Goal: Task Accomplishment & Management: Manage account settings

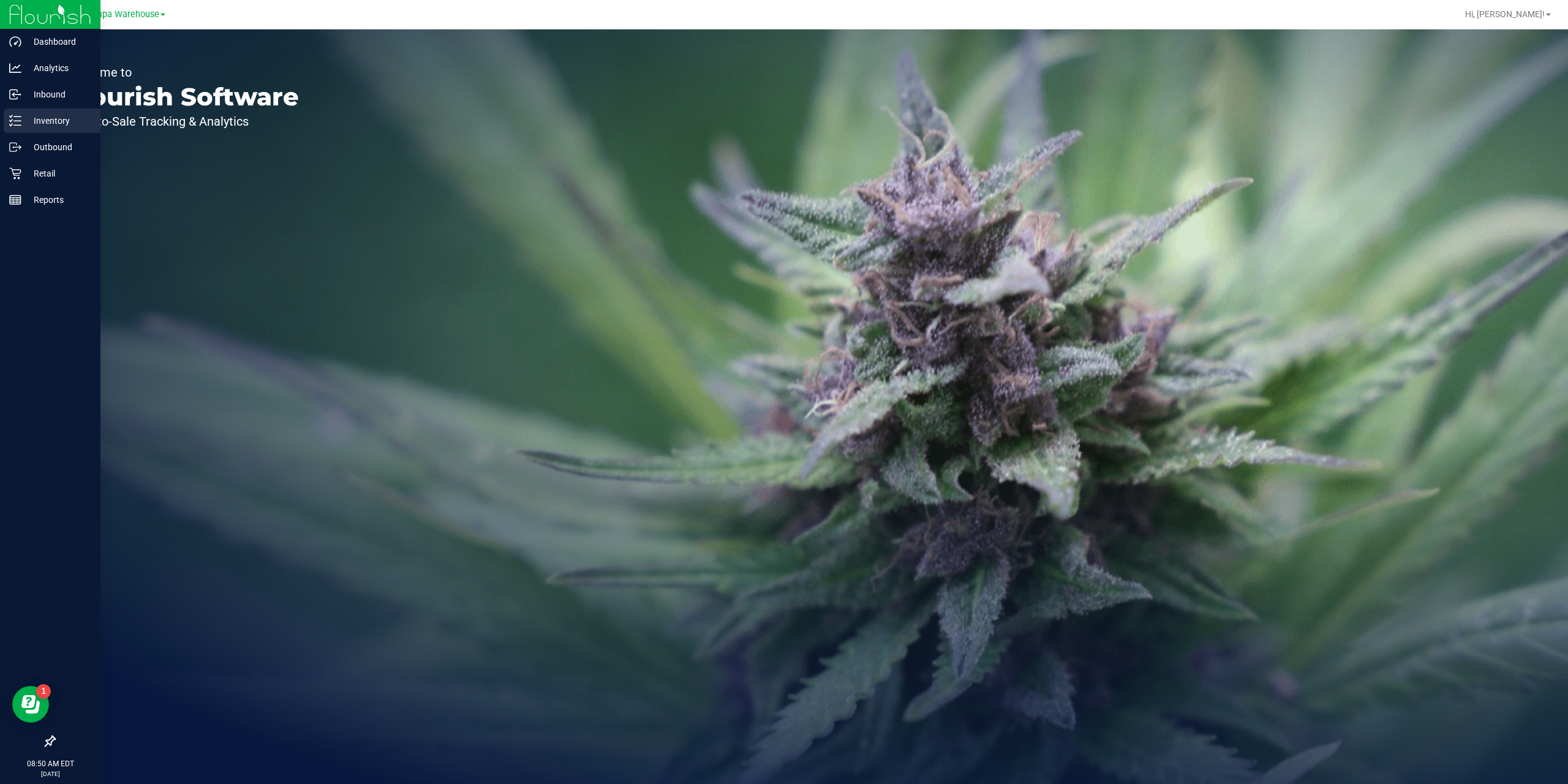
click at [53, 117] on p "Inventory" at bounding box center [58, 120] width 73 height 15
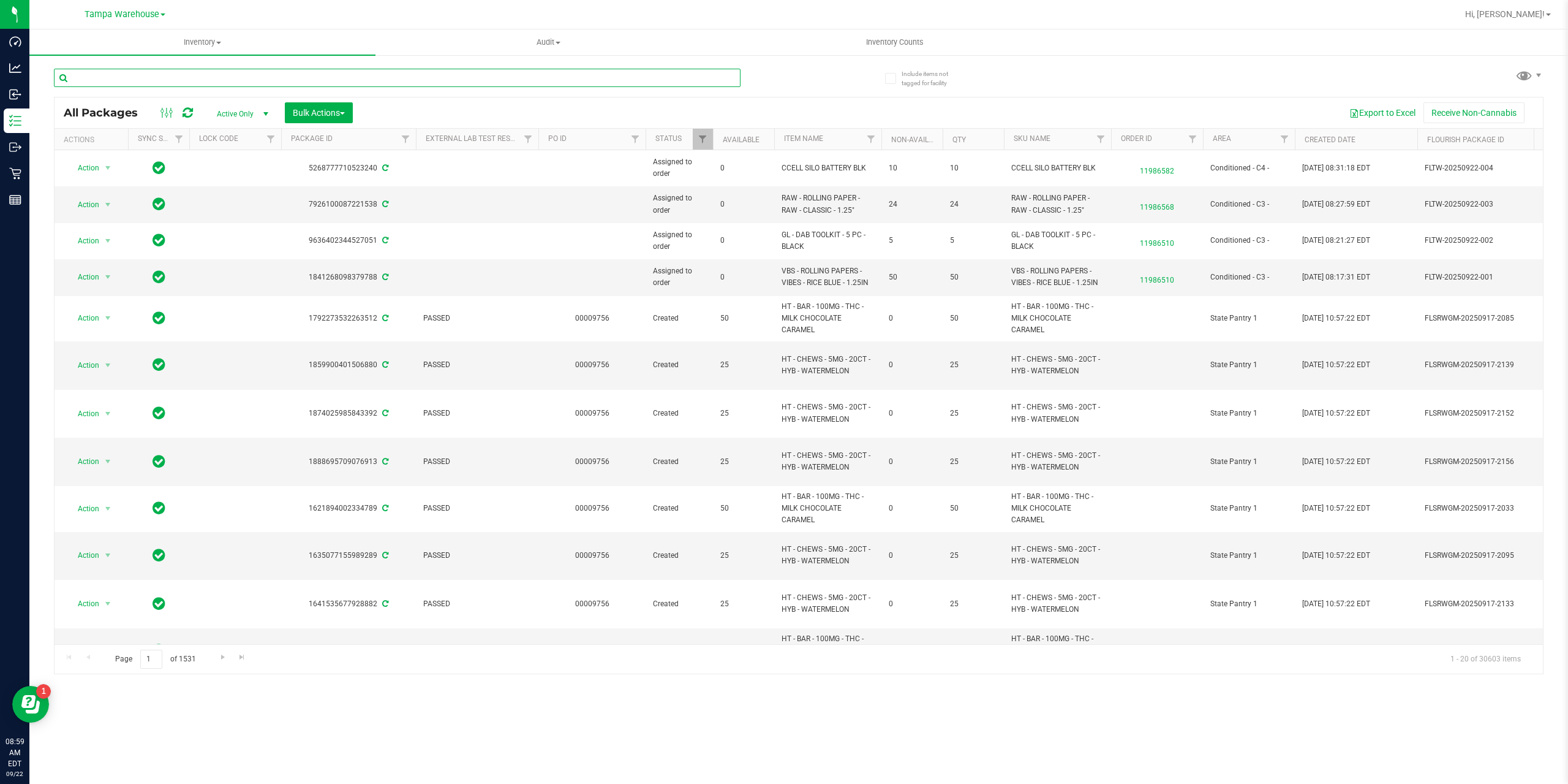
click at [110, 76] on input "text" at bounding box center [397, 77] width 687 height 19
paste input "6256477141367122"
type input "6256477141367122"
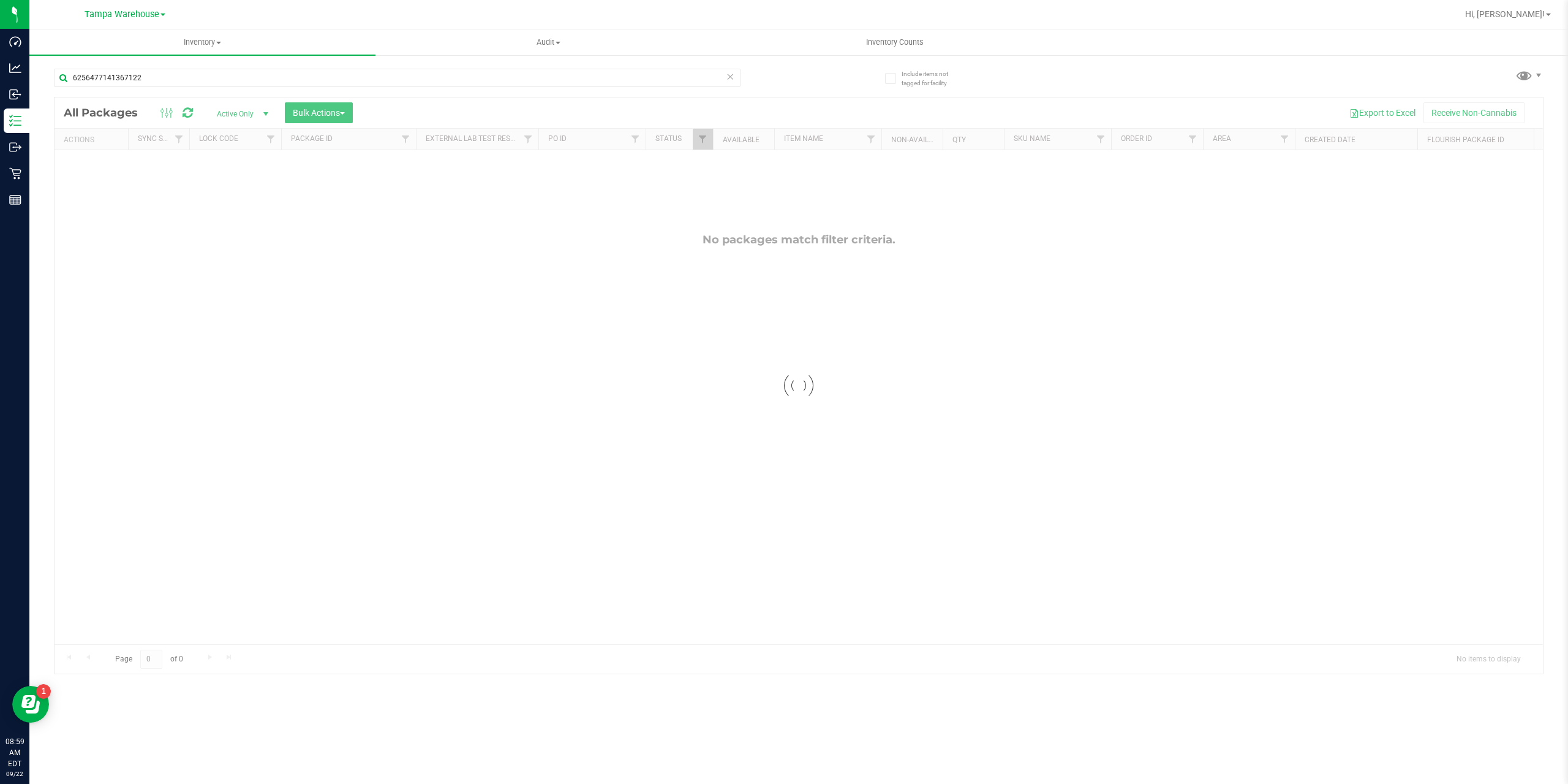
click at [503, 292] on div at bounding box center [799, 385] width 1489 height 576
drag, startPoint x: 156, startPoint y: 91, endPoint x: 149, endPoint y: 87, distance: 8.1
click at [149, 88] on div "6256477141367122" at bounding box center [397, 82] width 687 height 28
drag, startPoint x: 149, startPoint y: 86, endPoint x: 37, endPoint y: 111, distance: 114.8
click at [38, 108] on div "Include items not tagged for facility 6256477141367122 All Packages Active Only…" at bounding box center [799, 241] width 1539 height 374
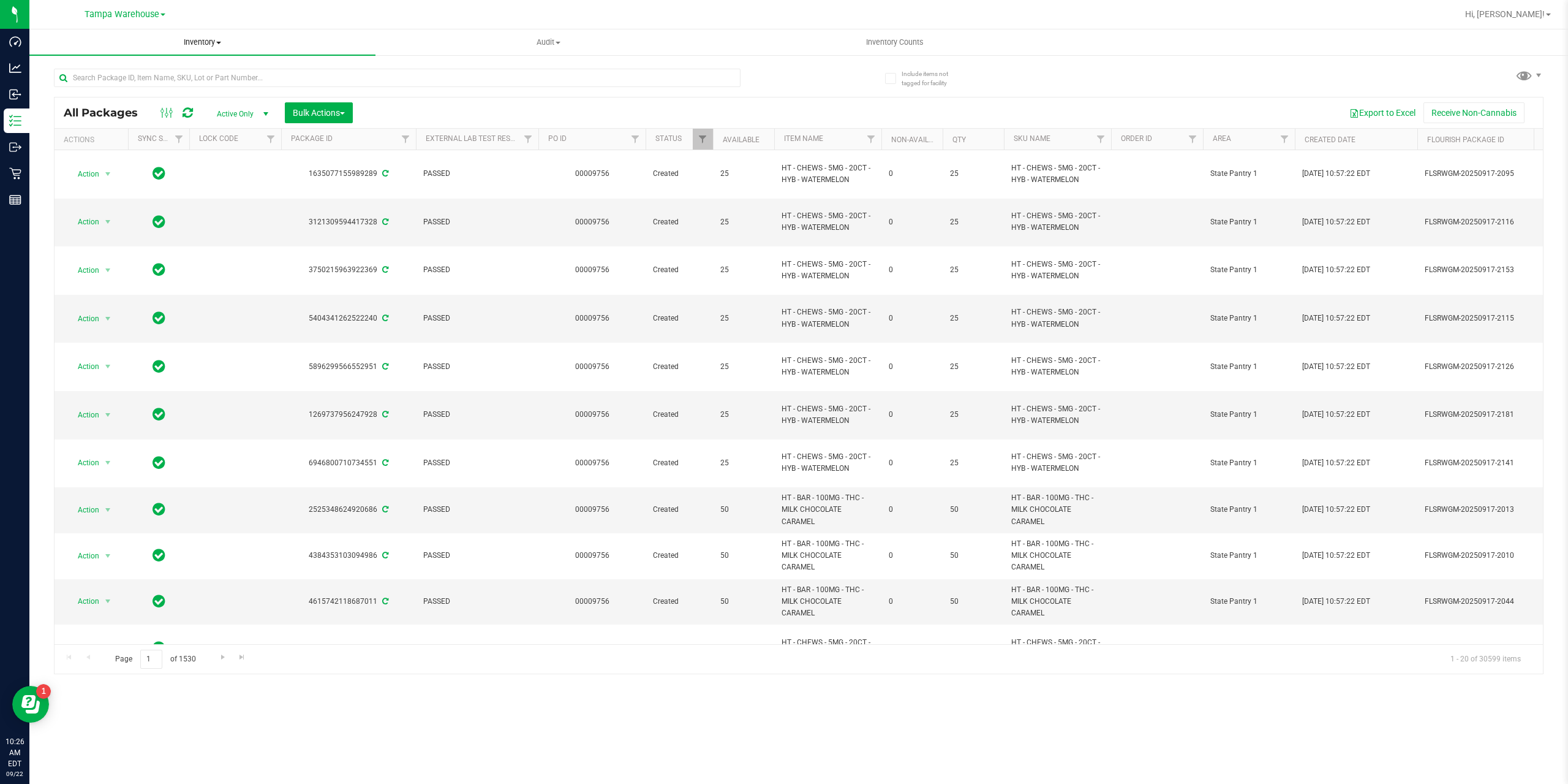
click at [205, 45] on span "Inventory" at bounding box center [202, 42] width 346 height 11
click at [786, 99] on div "All Packages Active Only Active Only Lab Samples Locked All External Internal B…" at bounding box center [799, 113] width 1489 height 30
click at [222, 41] on span "Inventory" at bounding box center [202, 42] width 346 height 11
click at [86, 88] on span "All inventory" at bounding box center [71, 88] width 83 height 10
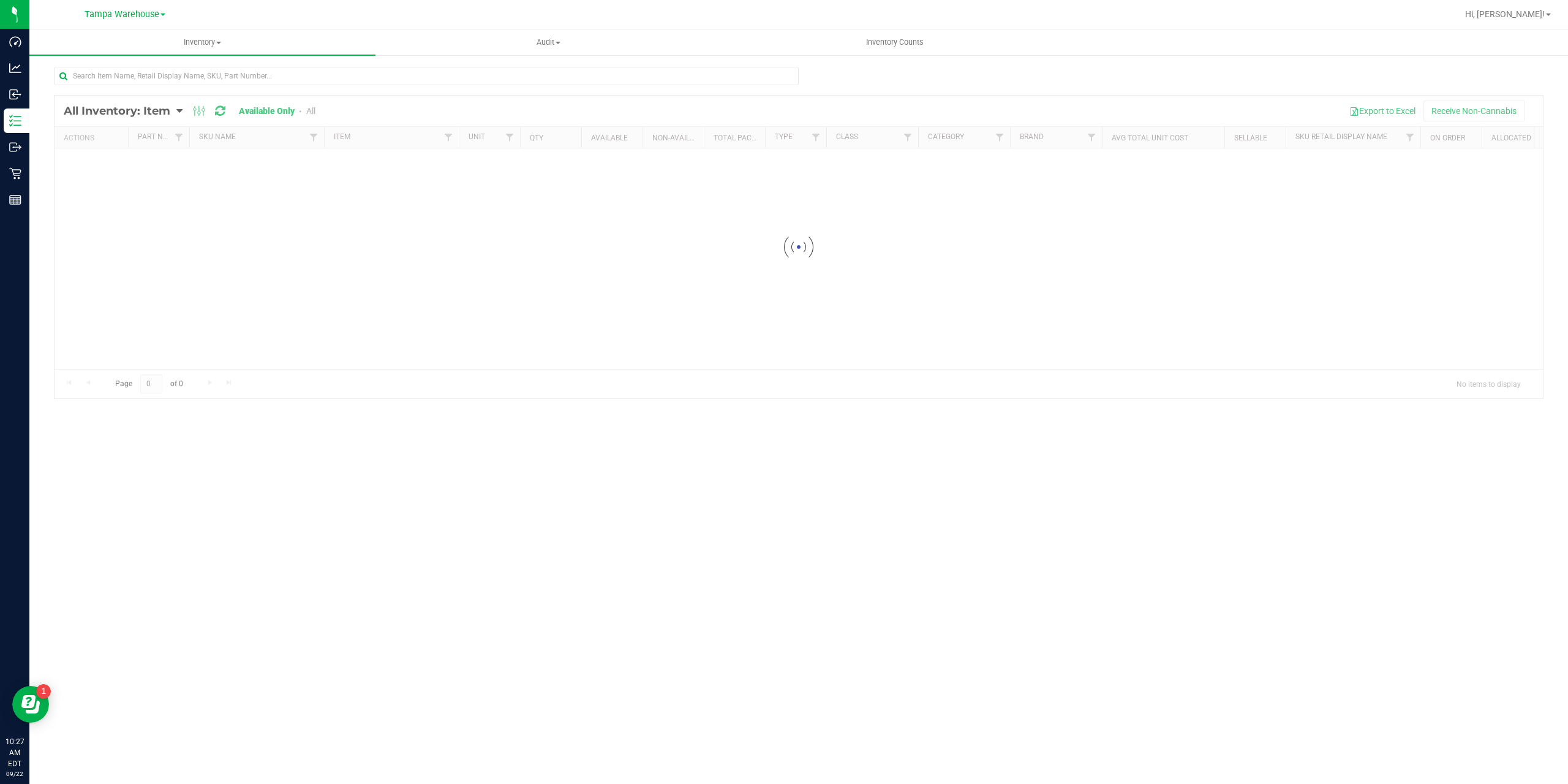
click at [169, 111] on div at bounding box center [799, 247] width 1489 height 303
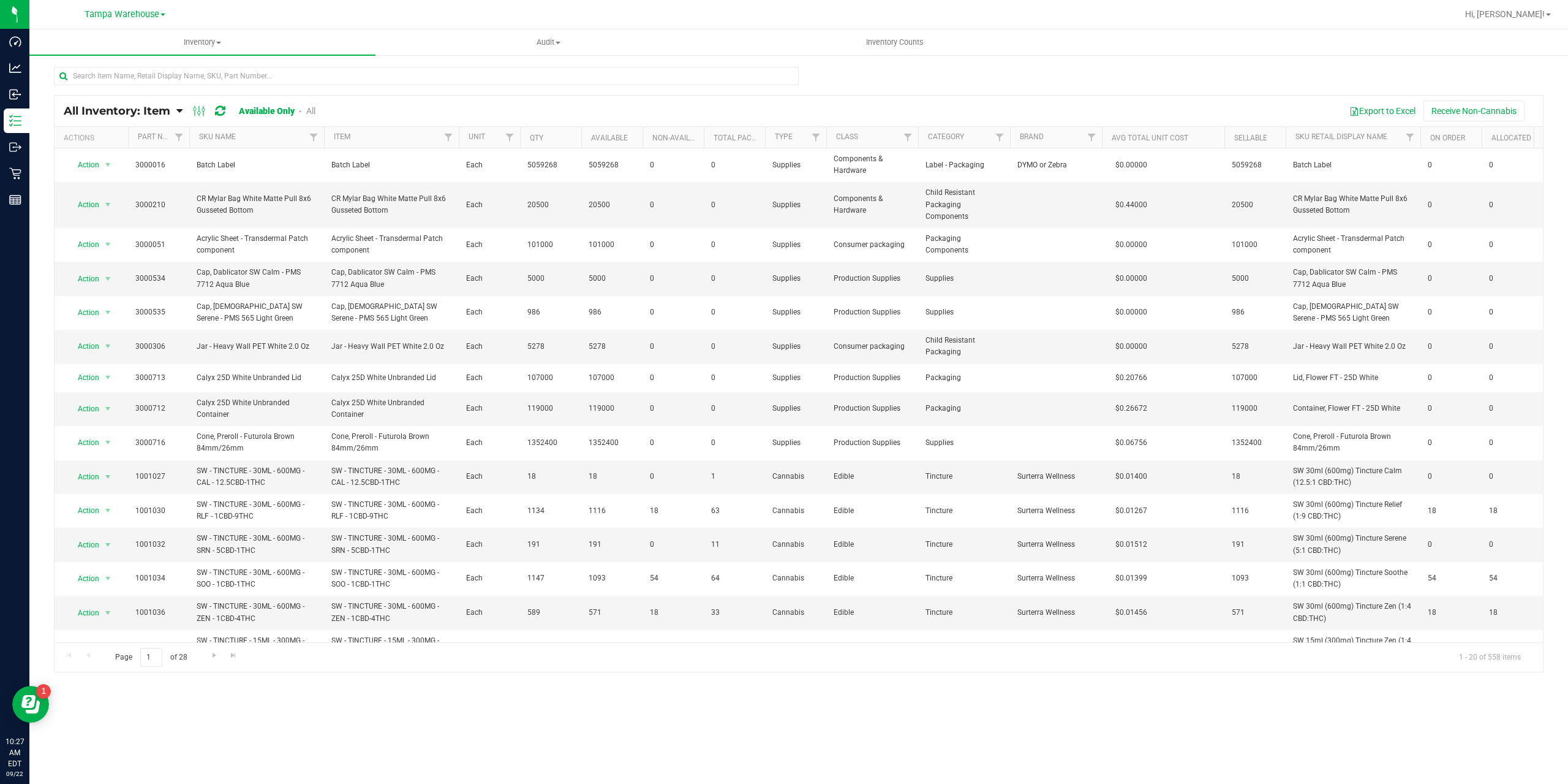
click at [170, 113] on span "All Inventory: Item" at bounding box center [117, 111] width 106 height 14
click at [90, 223] on span "Item by Lot" at bounding box center [80, 221] width 45 height 10
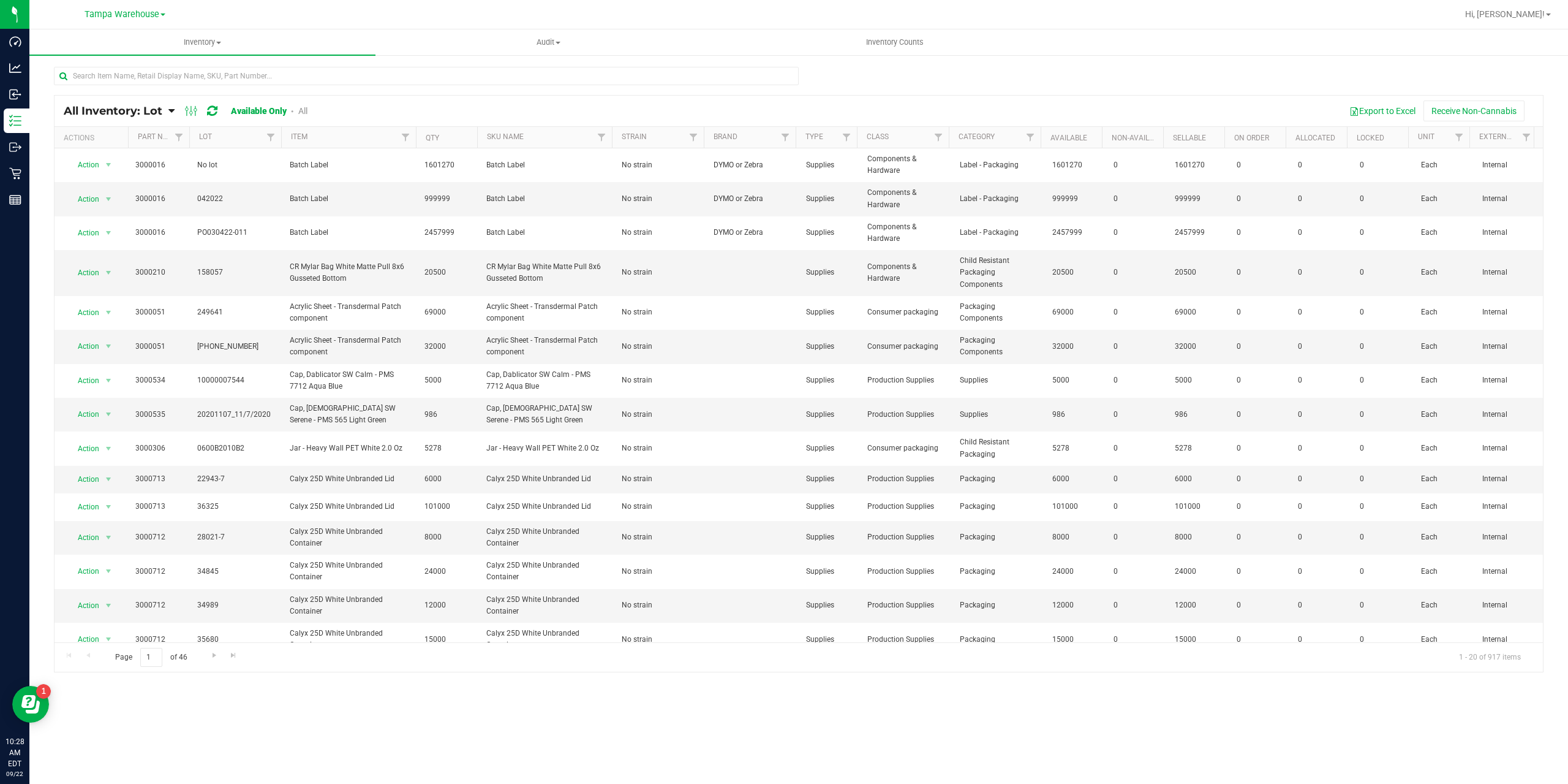
click at [161, 115] on span "All Inventory: Lot" at bounding box center [113, 111] width 99 height 14
click at [1032, 79] on div at bounding box center [799, 81] width 1490 height 28
click at [1363, 111] on button "Export to Excel" at bounding box center [1382, 111] width 82 height 21
click at [884, 104] on div "Export to Excel Receive Non-Cannabis" at bounding box center [930, 111] width 1208 height 21
click at [160, 141] on icon at bounding box center [161, 143] width 5 height 8
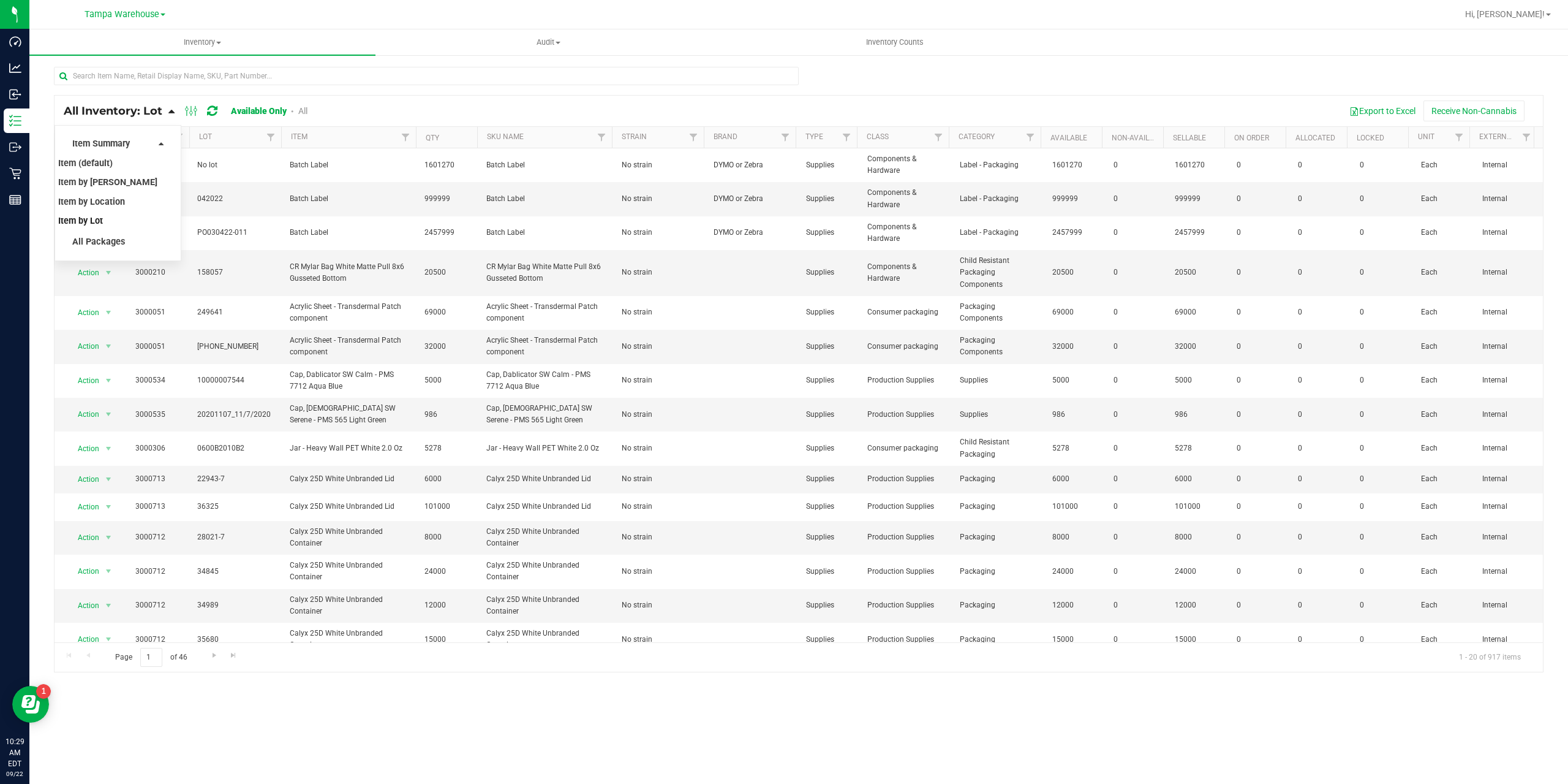
click at [157, 147] on div "Item Summary Item (default) Item by Strain Item by Location Item by Lot" at bounding box center [118, 183] width 93 height 98
click at [97, 186] on span "Item by Strain" at bounding box center [108, 182] width 100 height 10
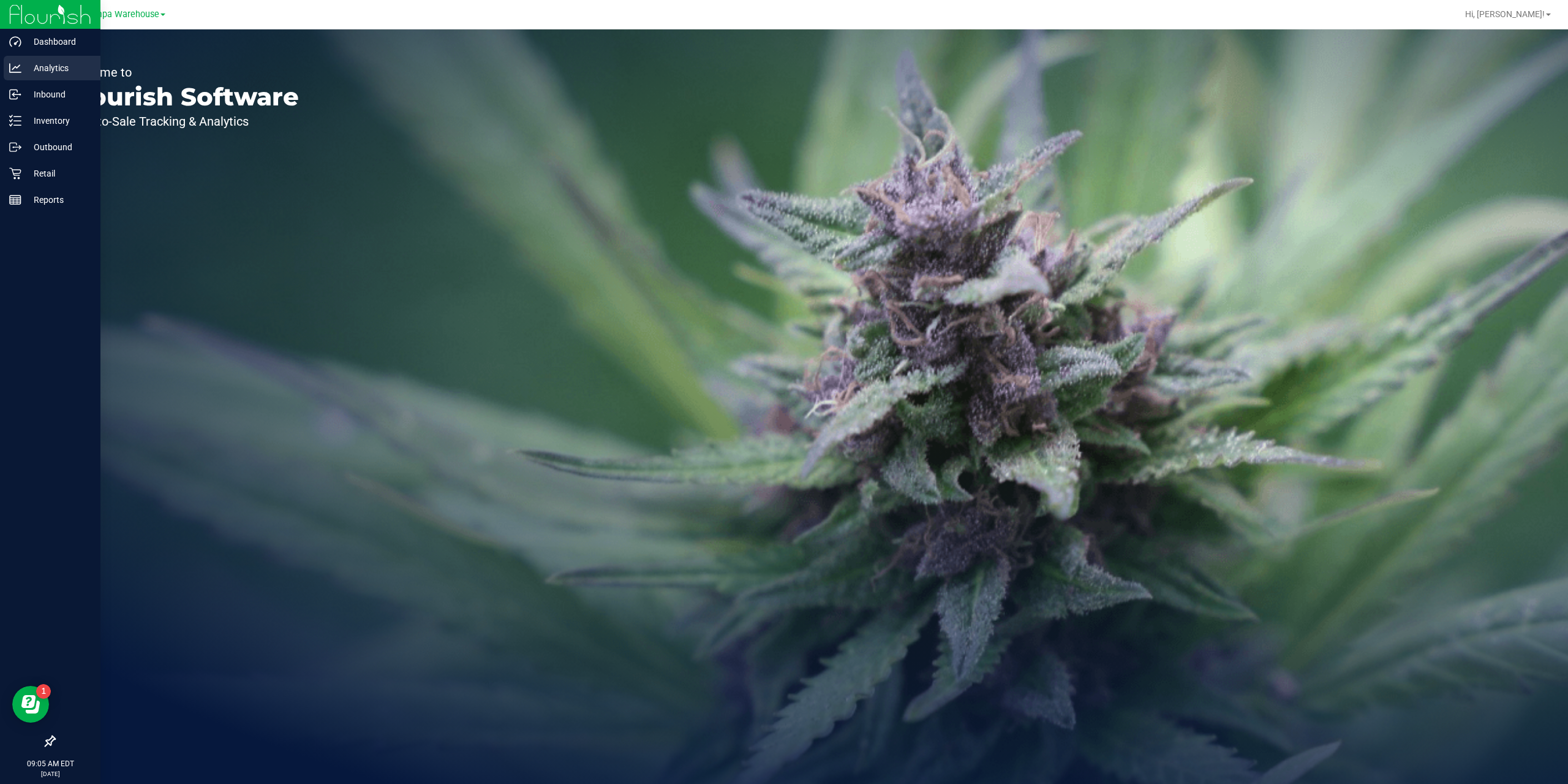
click at [53, 65] on p "Analytics" at bounding box center [58, 68] width 73 height 15
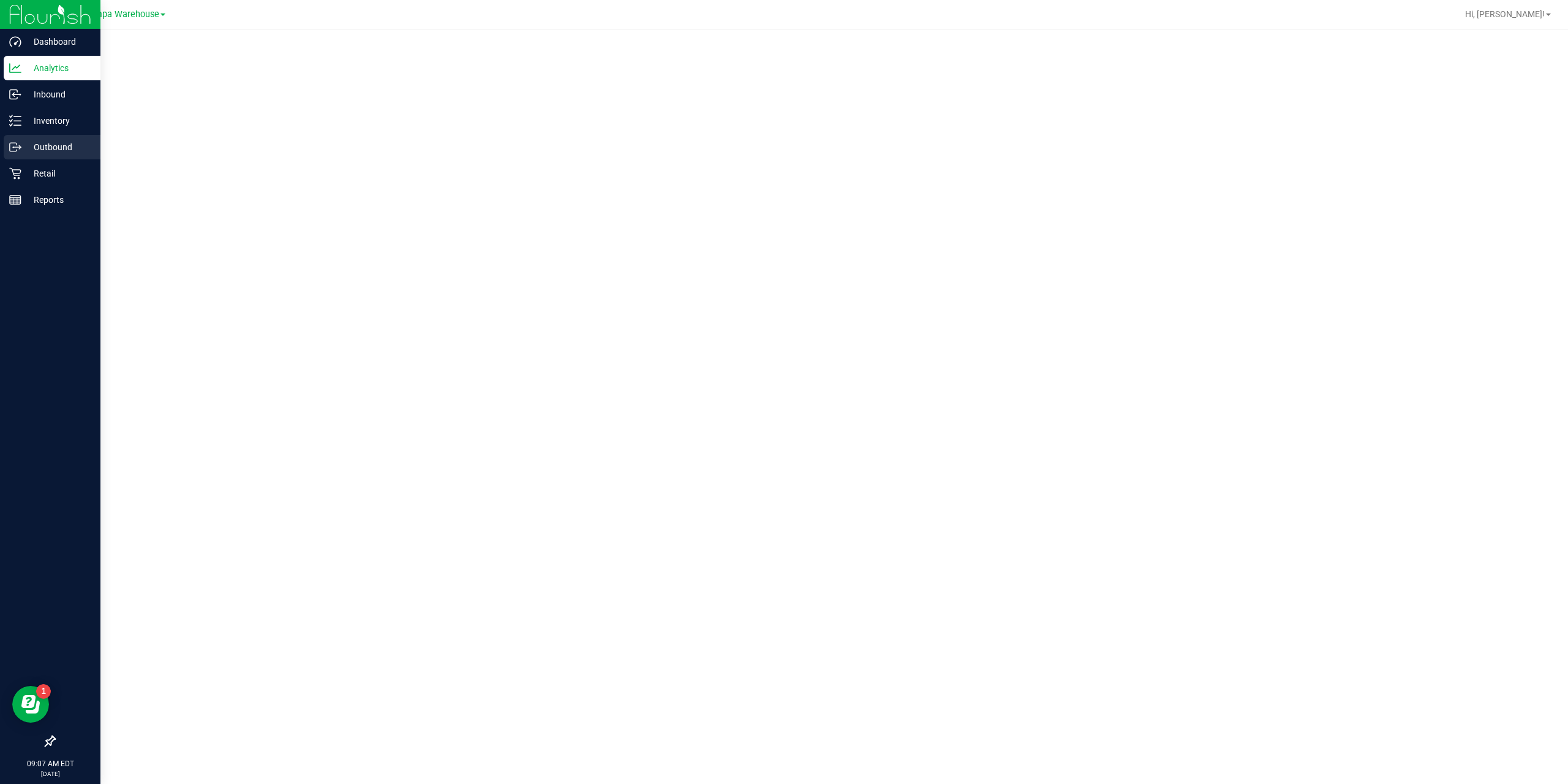
click at [27, 142] on p "Outbound" at bounding box center [58, 147] width 73 height 15
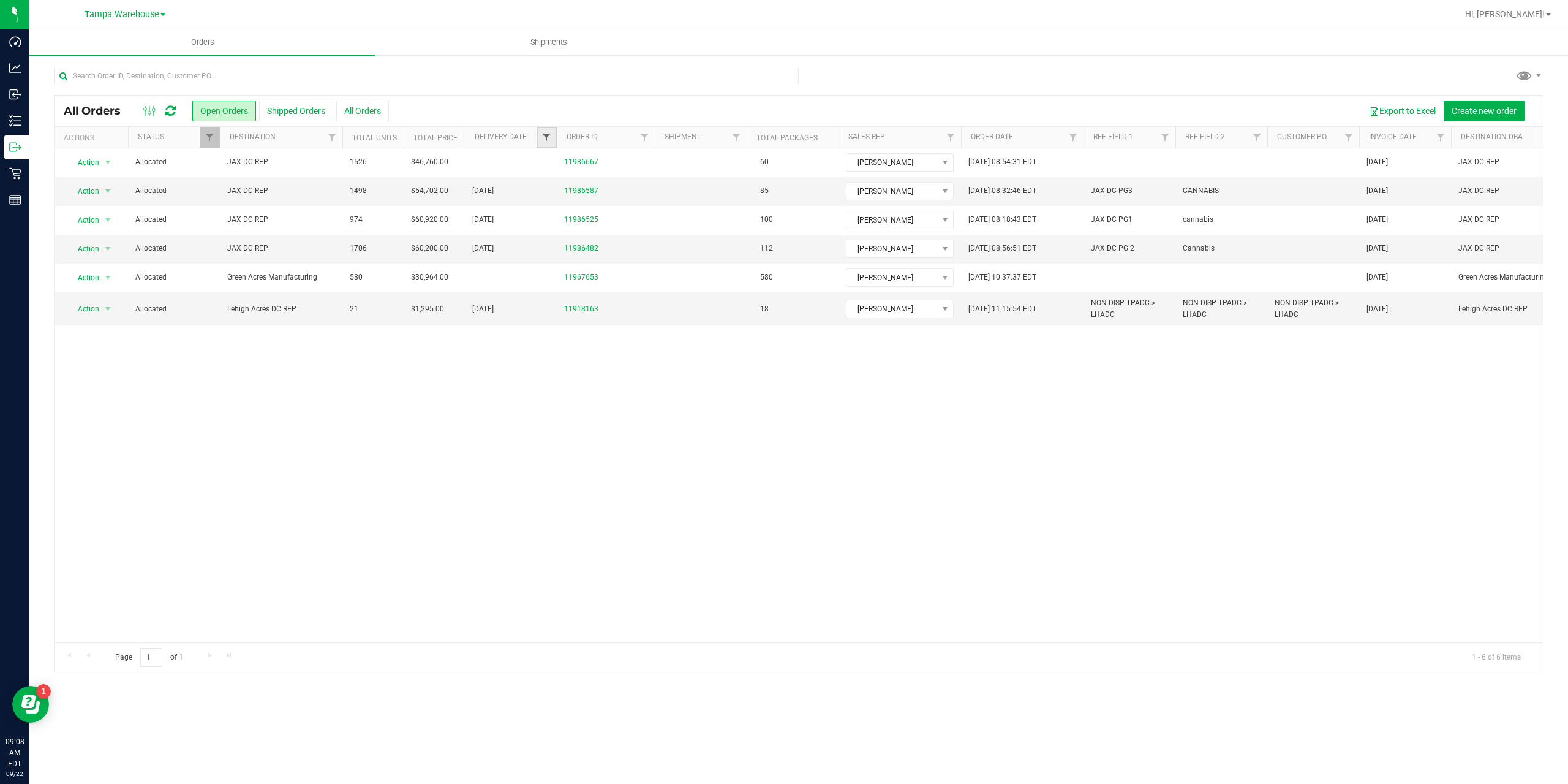
click at [542, 138] on span "Filter" at bounding box center [547, 137] width 10 height 10
click at [657, 211] on span "select" at bounding box center [660, 212] width 10 height 10
click at [639, 315] on link "19" at bounding box center [645, 320] width 18 height 19
type input "9/19/2025"
click at [576, 237] on button "Filter" at bounding box center [573, 243] width 59 height 27
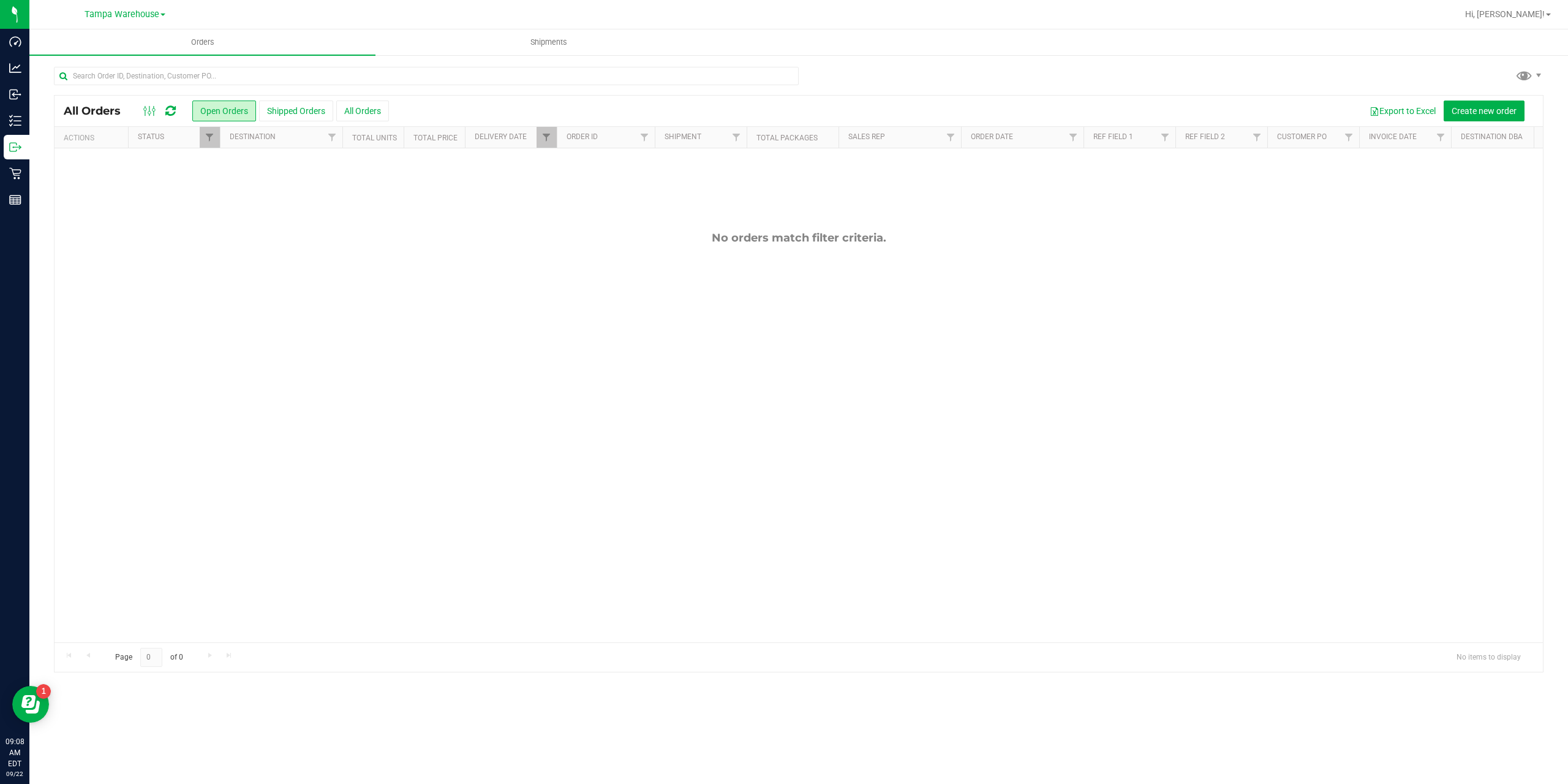
click at [283, 112] on button "Shipped Orders" at bounding box center [296, 111] width 74 height 21
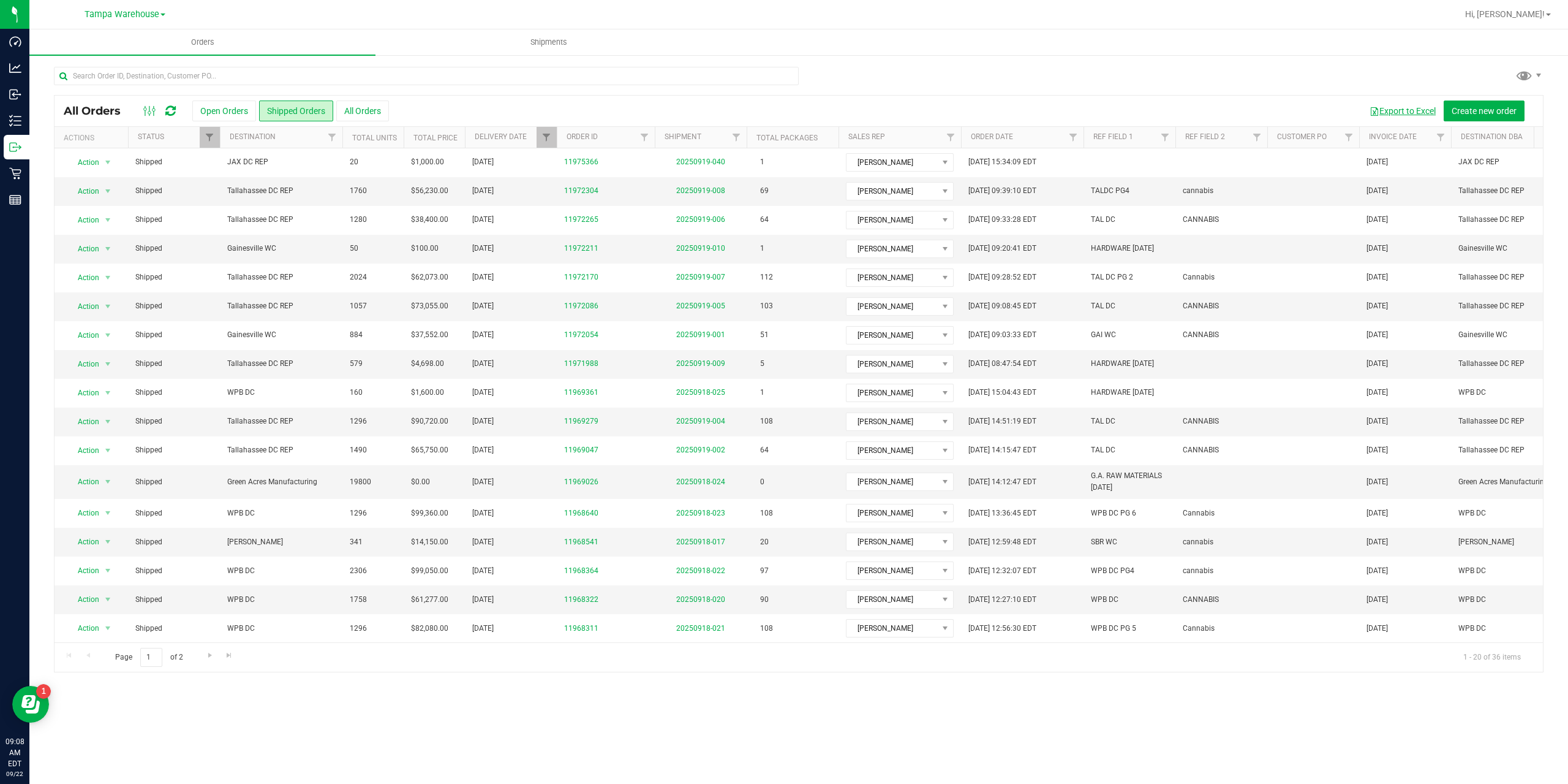
click at [779, 111] on button "Export to Excel" at bounding box center [1402, 111] width 82 height 21
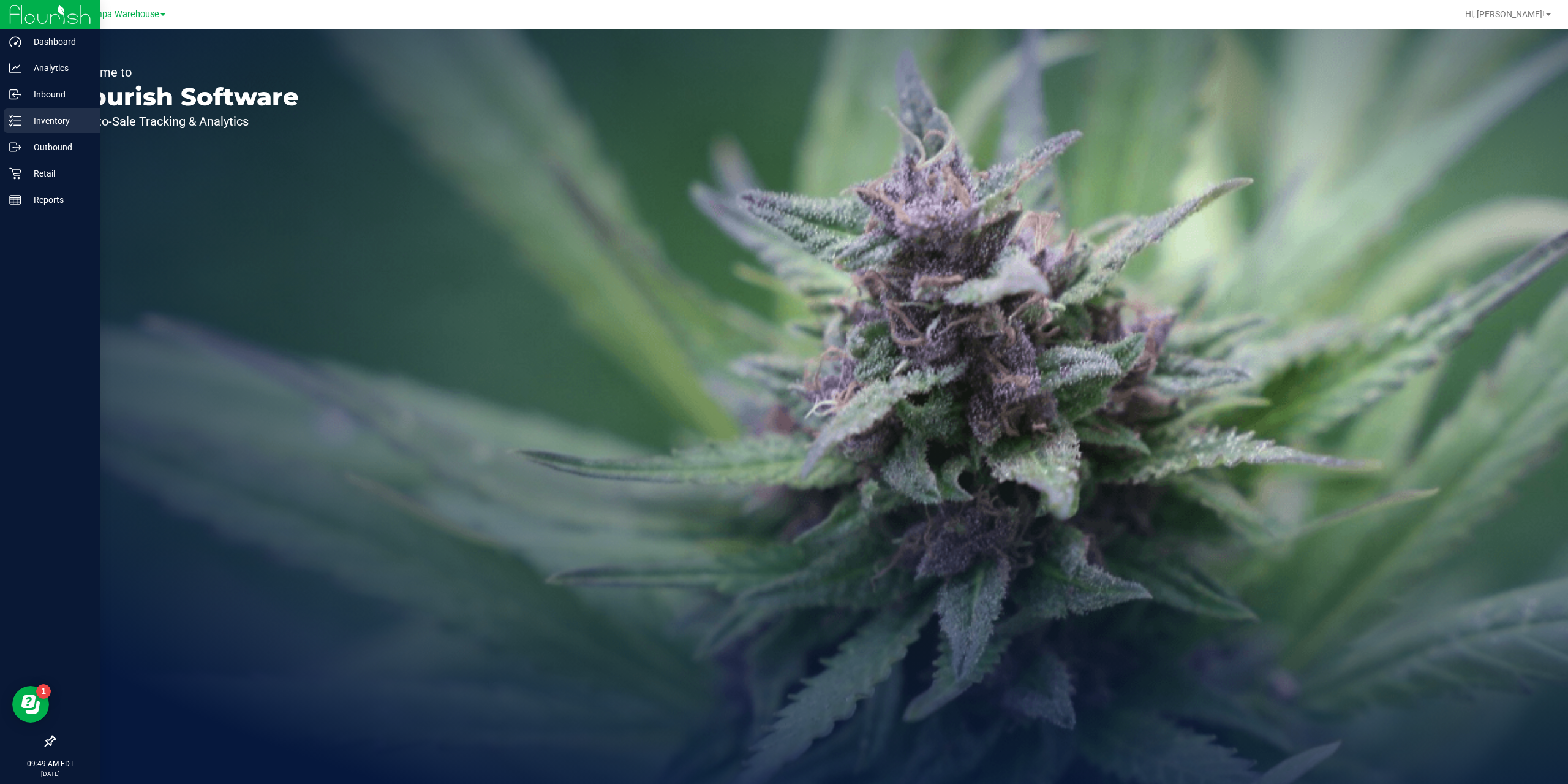
click at [36, 120] on p "Inventory" at bounding box center [58, 120] width 73 height 15
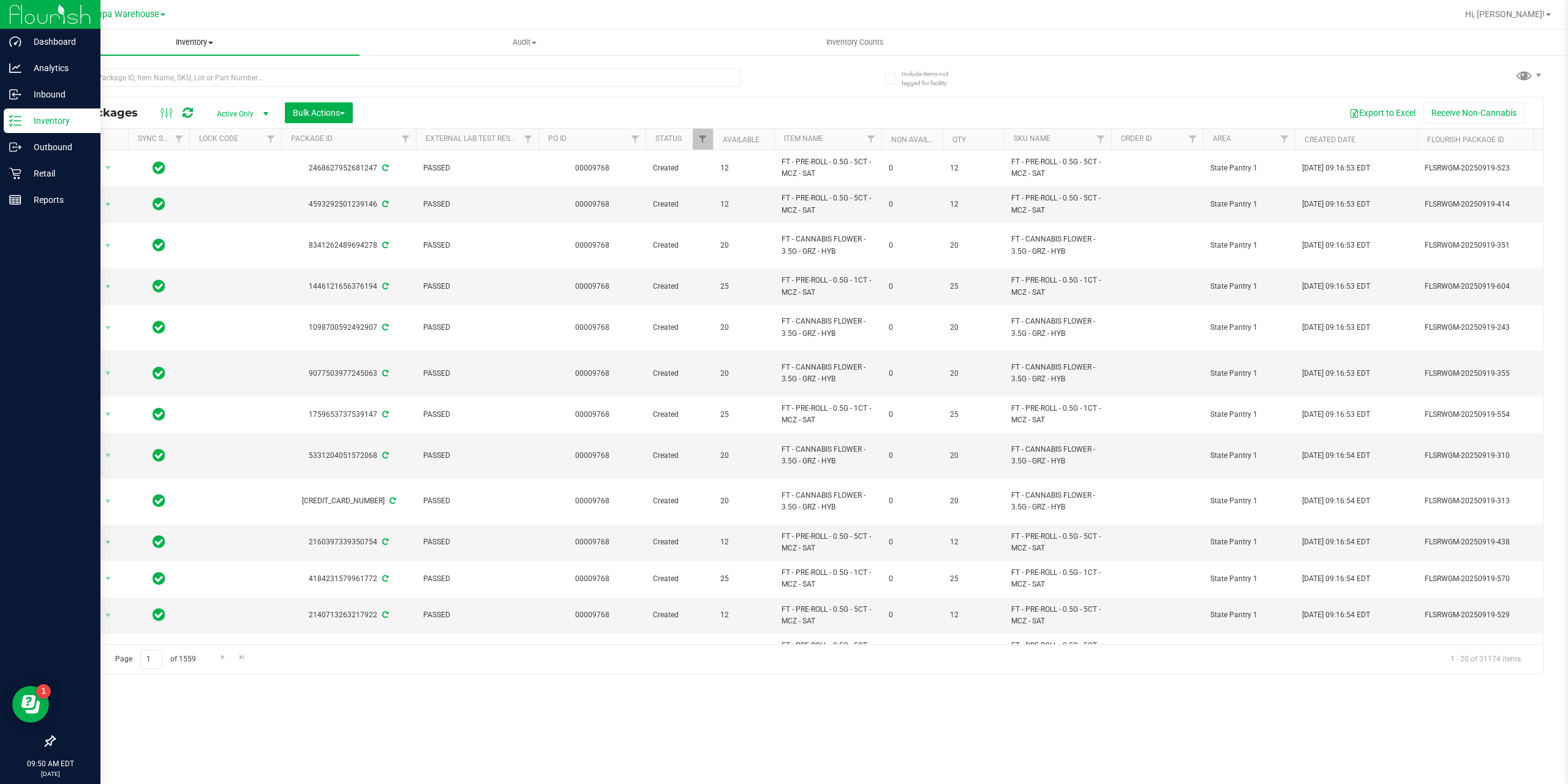
click at [210, 44] on span at bounding box center [210, 43] width 5 height 3
click at [71, 93] on span "All inventory" at bounding box center [71, 88] width 83 height 10
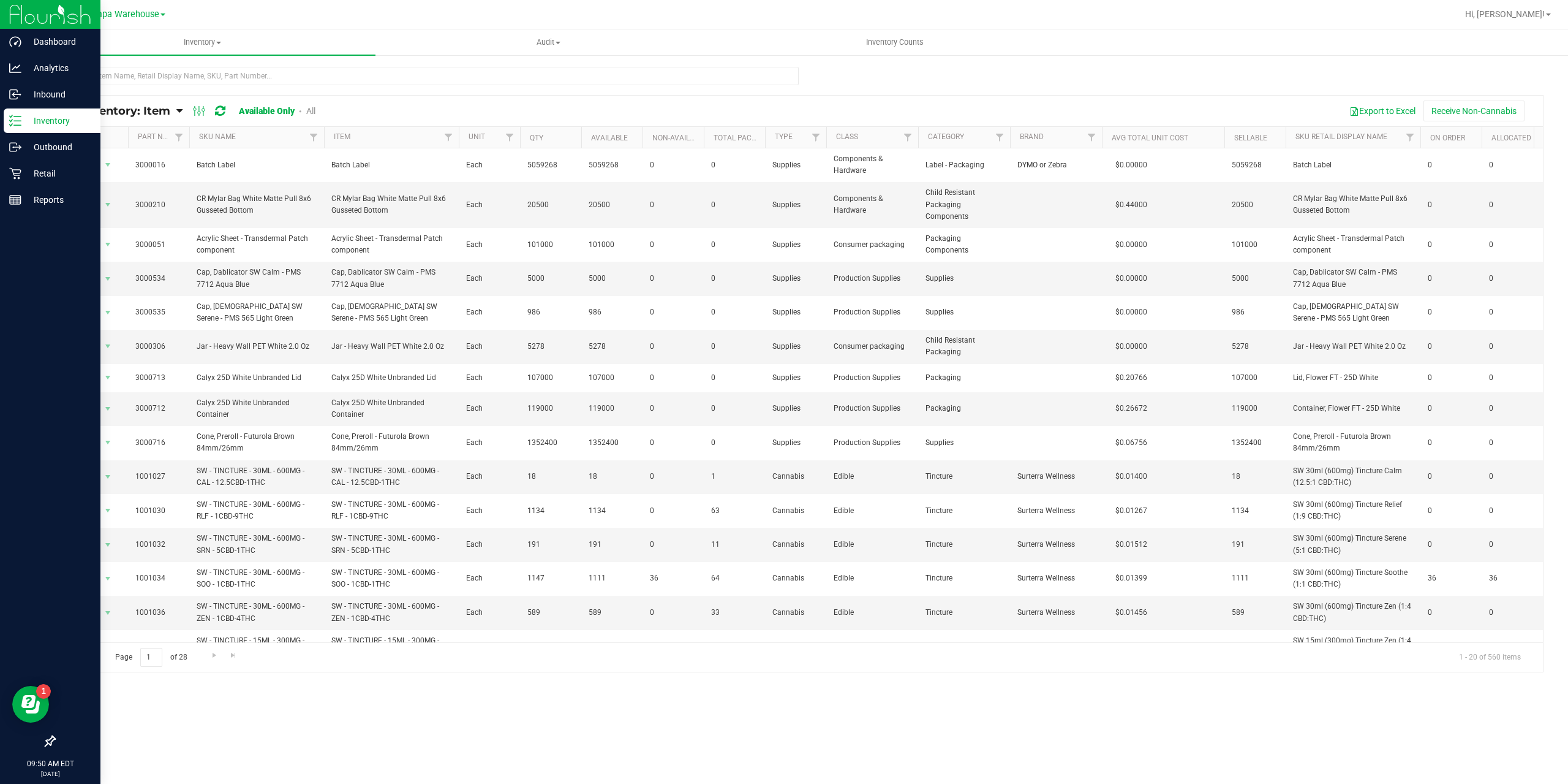
click at [169, 111] on span "All Inventory: Item" at bounding box center [117, 111] width 106 height 14
click at [102, 206] on span "Item by Location" at bounding box center [91, 202] width 67 height 10
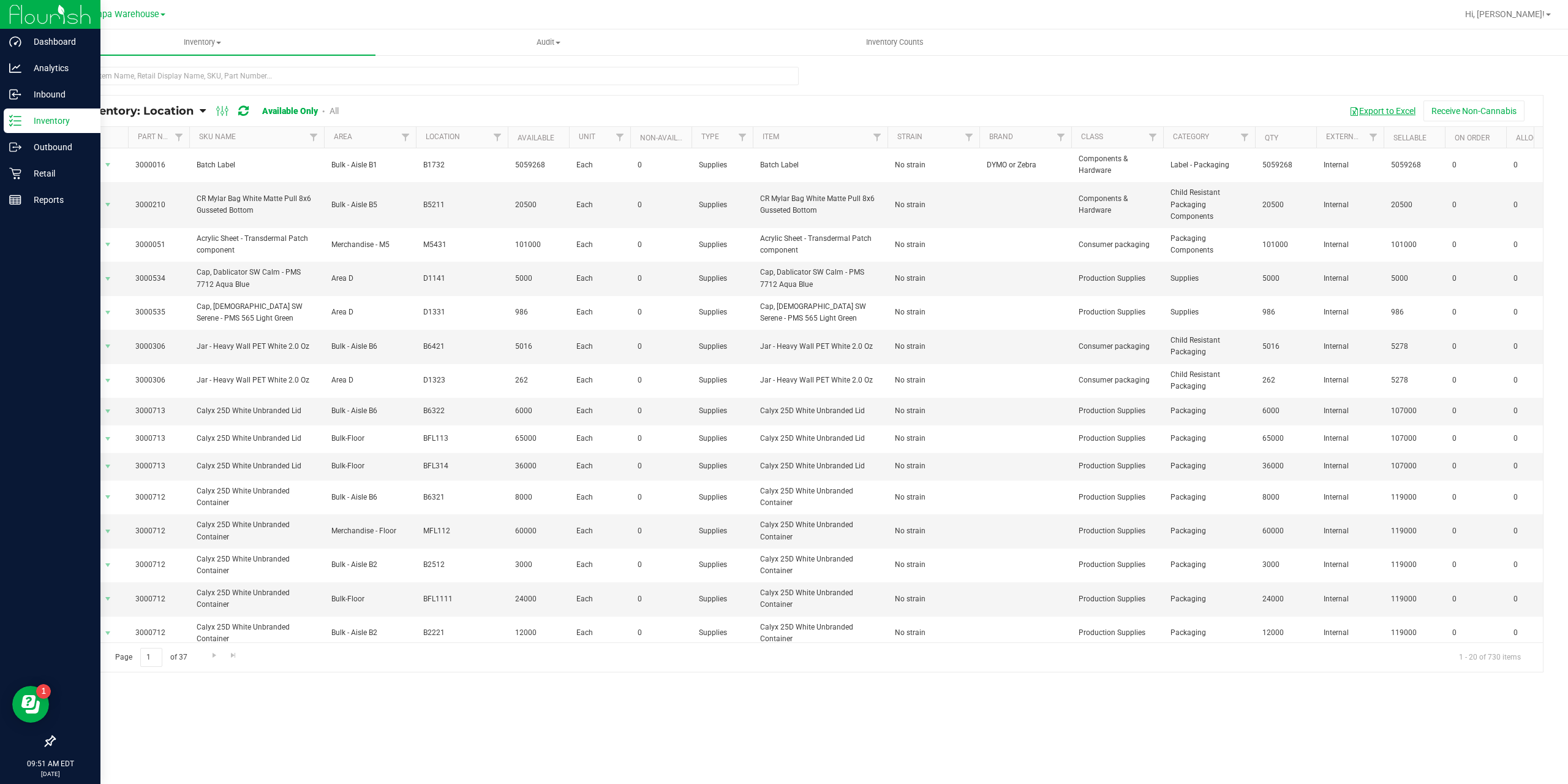
click at [1383, 106] on button "Export to Excel" at bounding box center [1382, 111] width 82 height 21
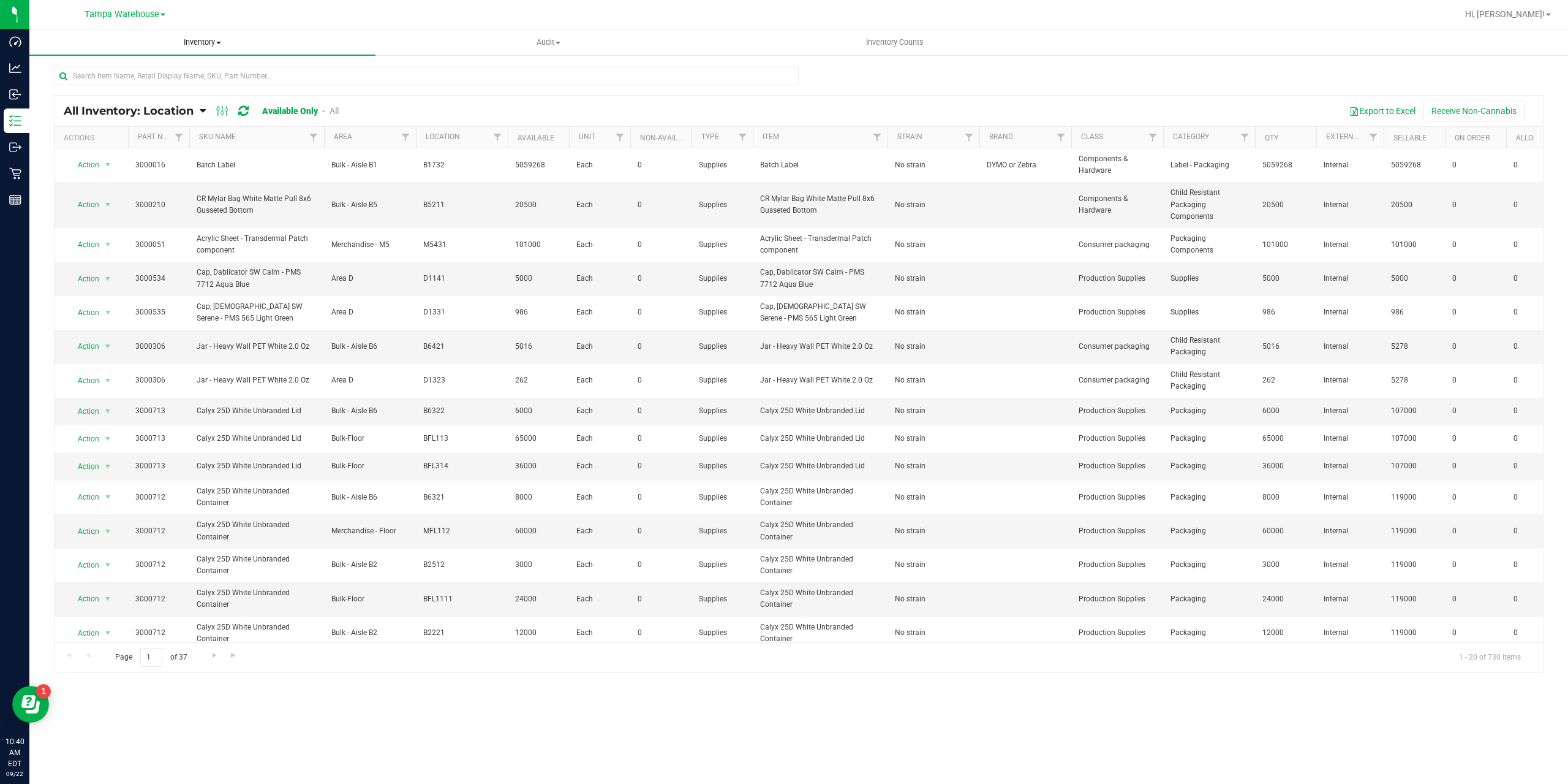
click at [205, 39] on span "Inventory" at bounding box center [202, 42] width 346 height 11
click at [64, 85] on span "All inventory" at bounding box center [71, 88] width 83 height 10
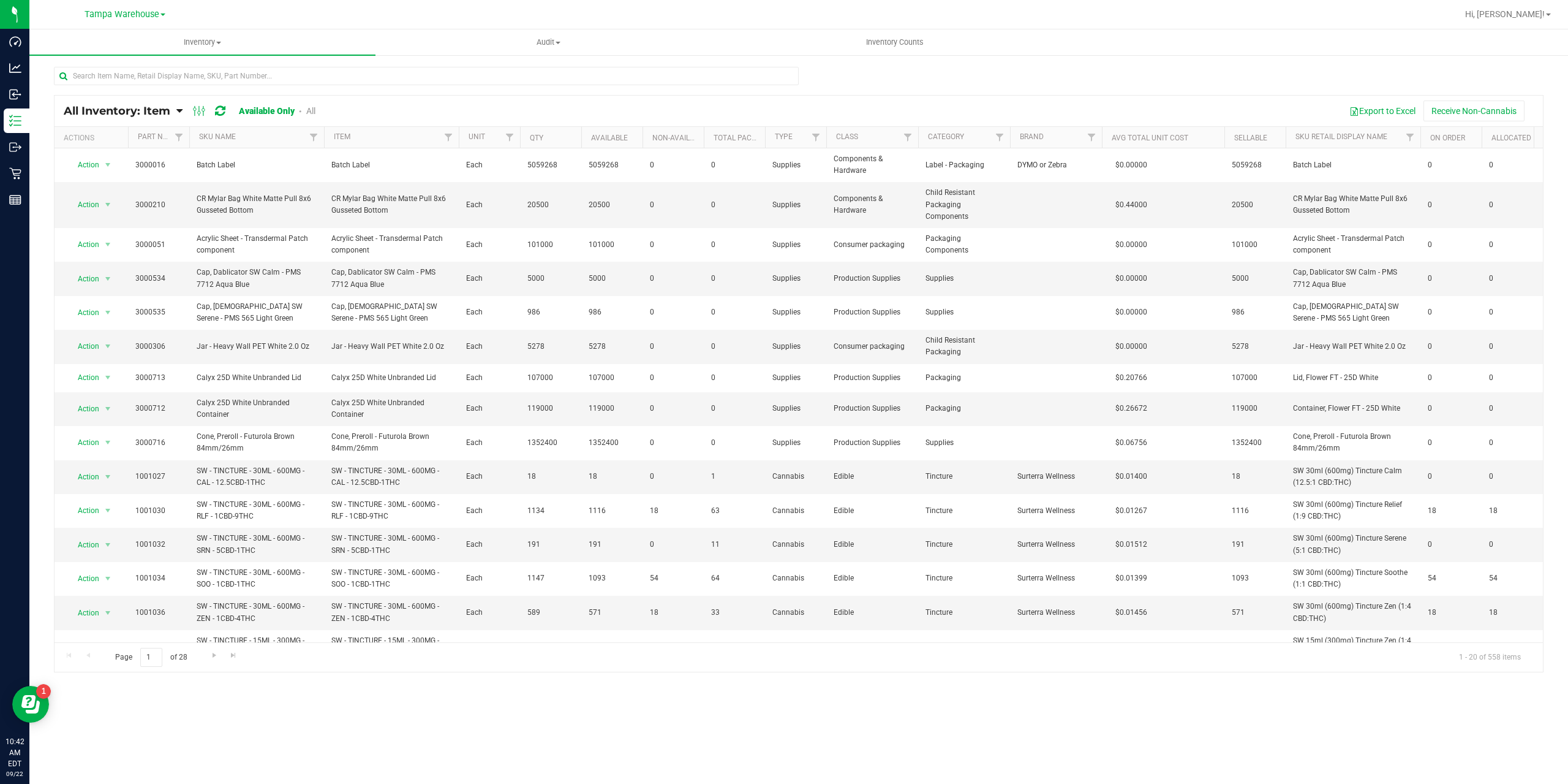
click at [164, 107] on span "All Inventory: Item" at bounding box center [117, 111] width 106 height 14
click at [84, 220] on span "Item by Lot" at bounding box center [80, 221] width 45 height 10
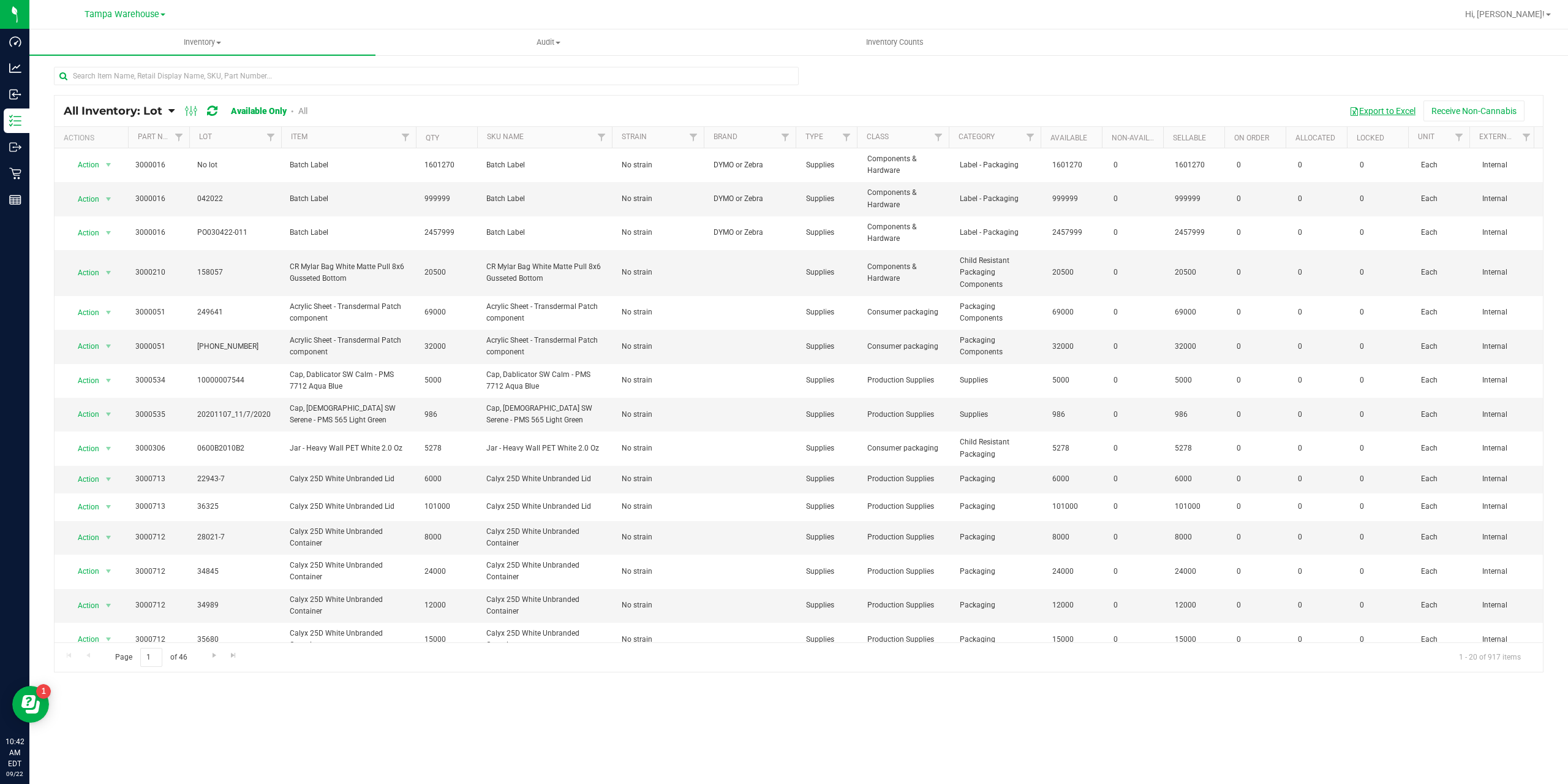
click at [1376, 106] on button "Export to Excel" at bounding box center [1382, 111] width 82 height 21
click at [198, 39] on span "Inventory" at bounding box center [202, 42] width 346 height 11
click at [89, 82] on li "All inventory" at bounding box center [202, 88] width 346 height 15
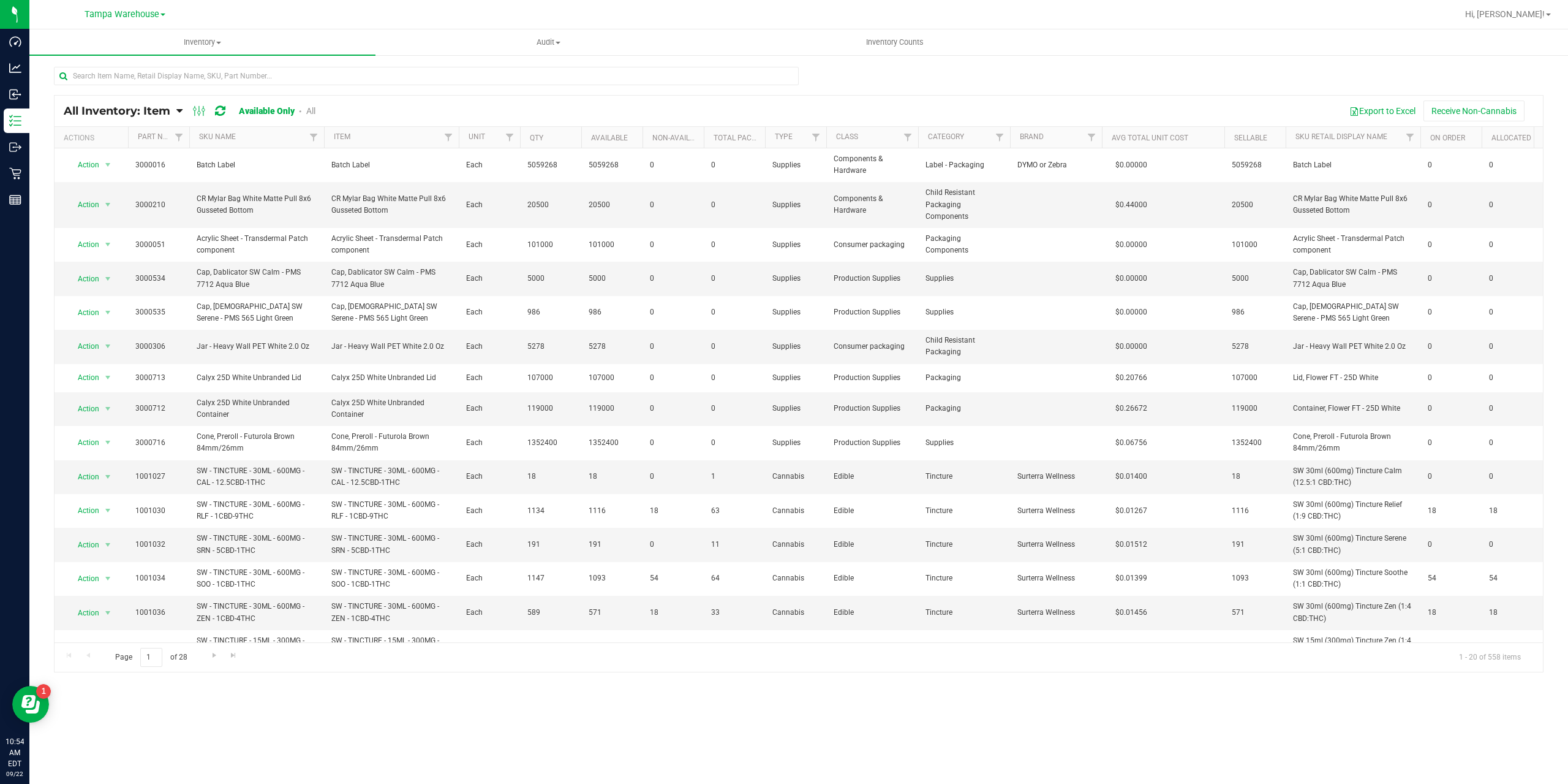
click at [167, 114] on span "All Inventory: Item" at bounding box center [117, 111] width 106 height 14
click at [94, 223] on span "Item by Lot" at bounding box center [80, 221] width 45 height 10
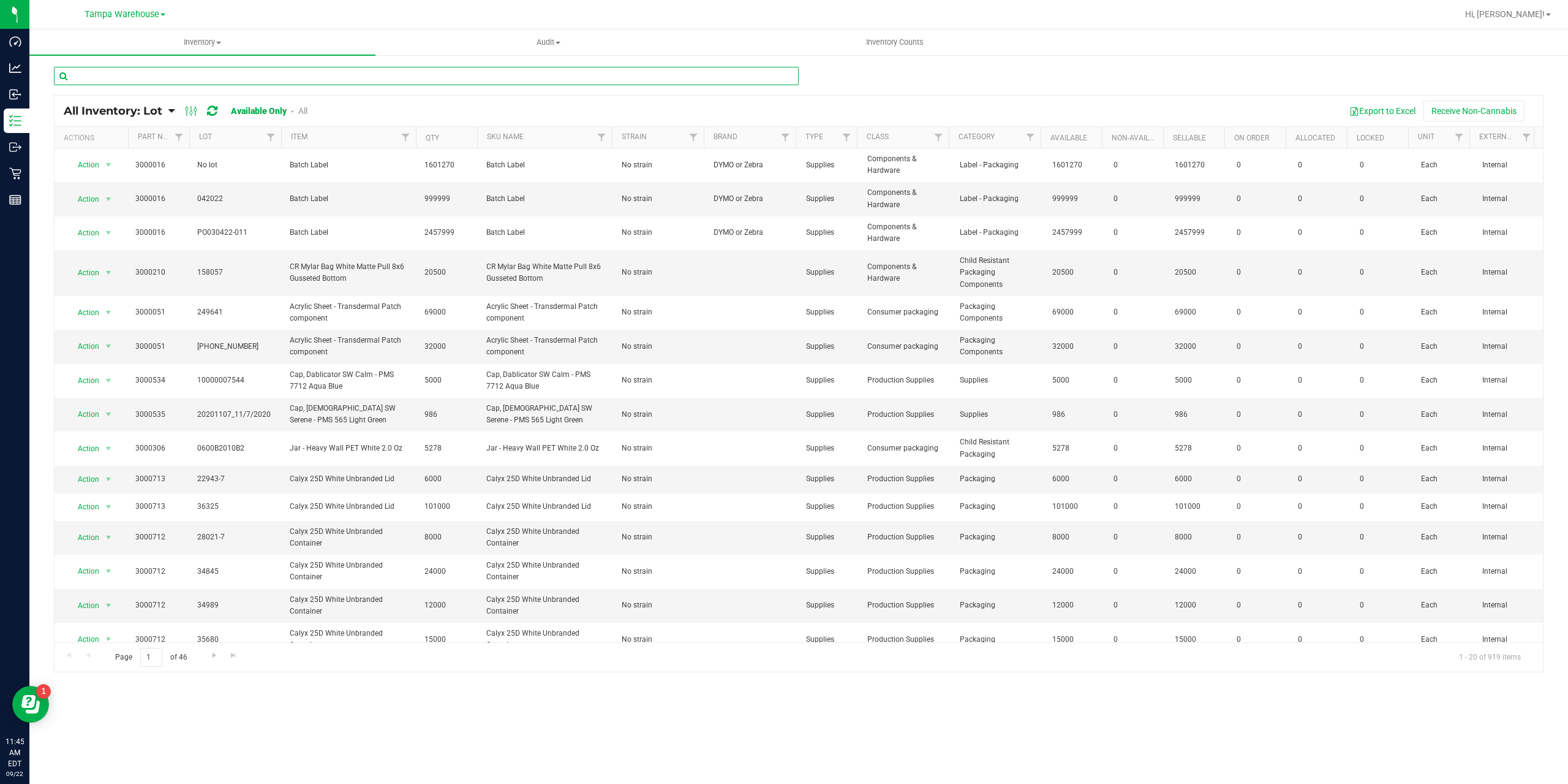
click at [220, 73] on input "text" at bounding box center [426, 76] width 745 height 19
type input "SEP24SBC01C-0923"
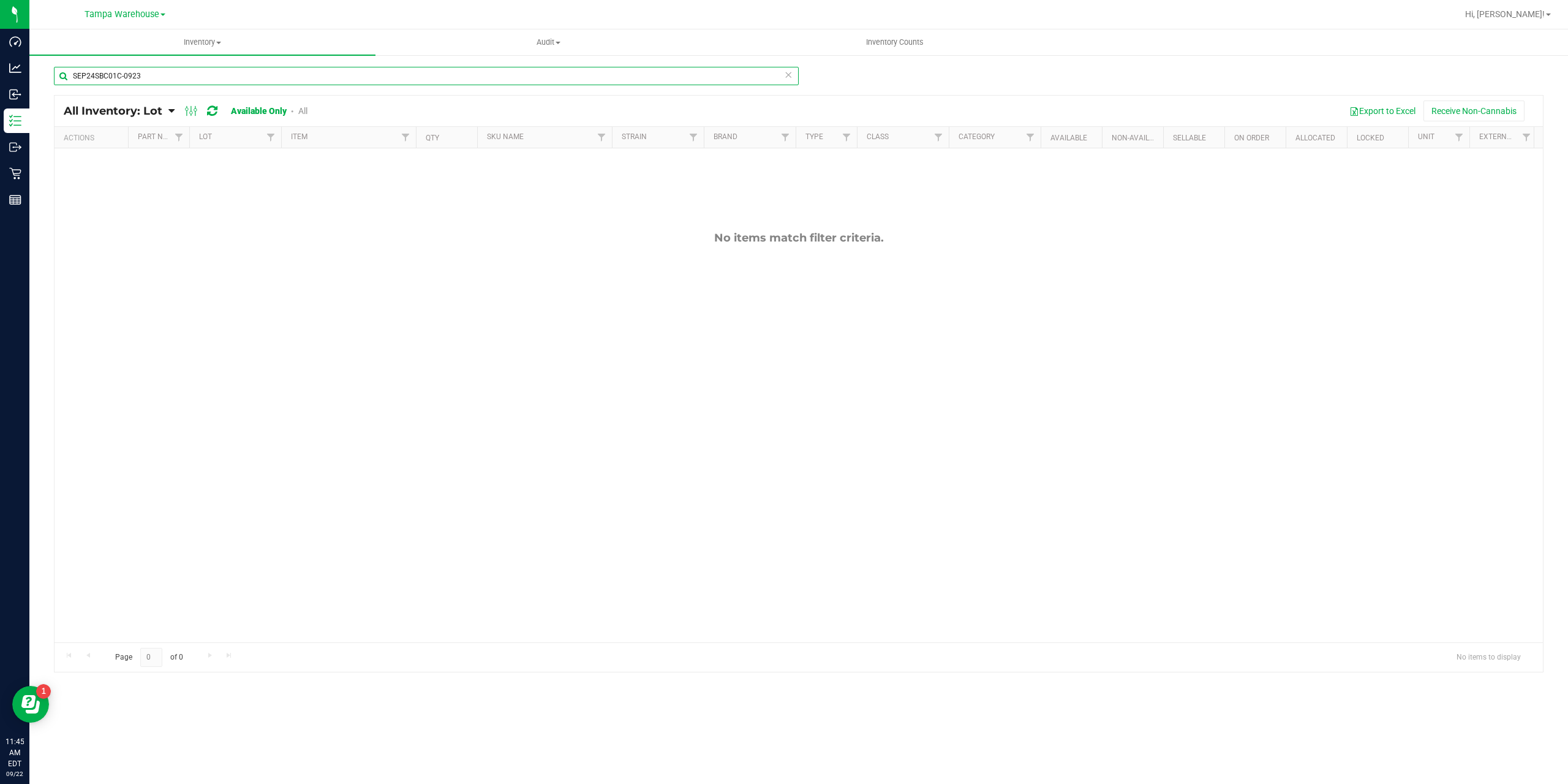
drag, startPoint x: 132, startPoint y: 77, endPoint x: 47, endPoint y: 89, distance: 85.8
click at [48, 89] on div "SEP24SBC01C-0923 All Inventory: Lot Item Summary Item (default) Item by Strain …" at bounding box center [799, 245] width 1539 height 383
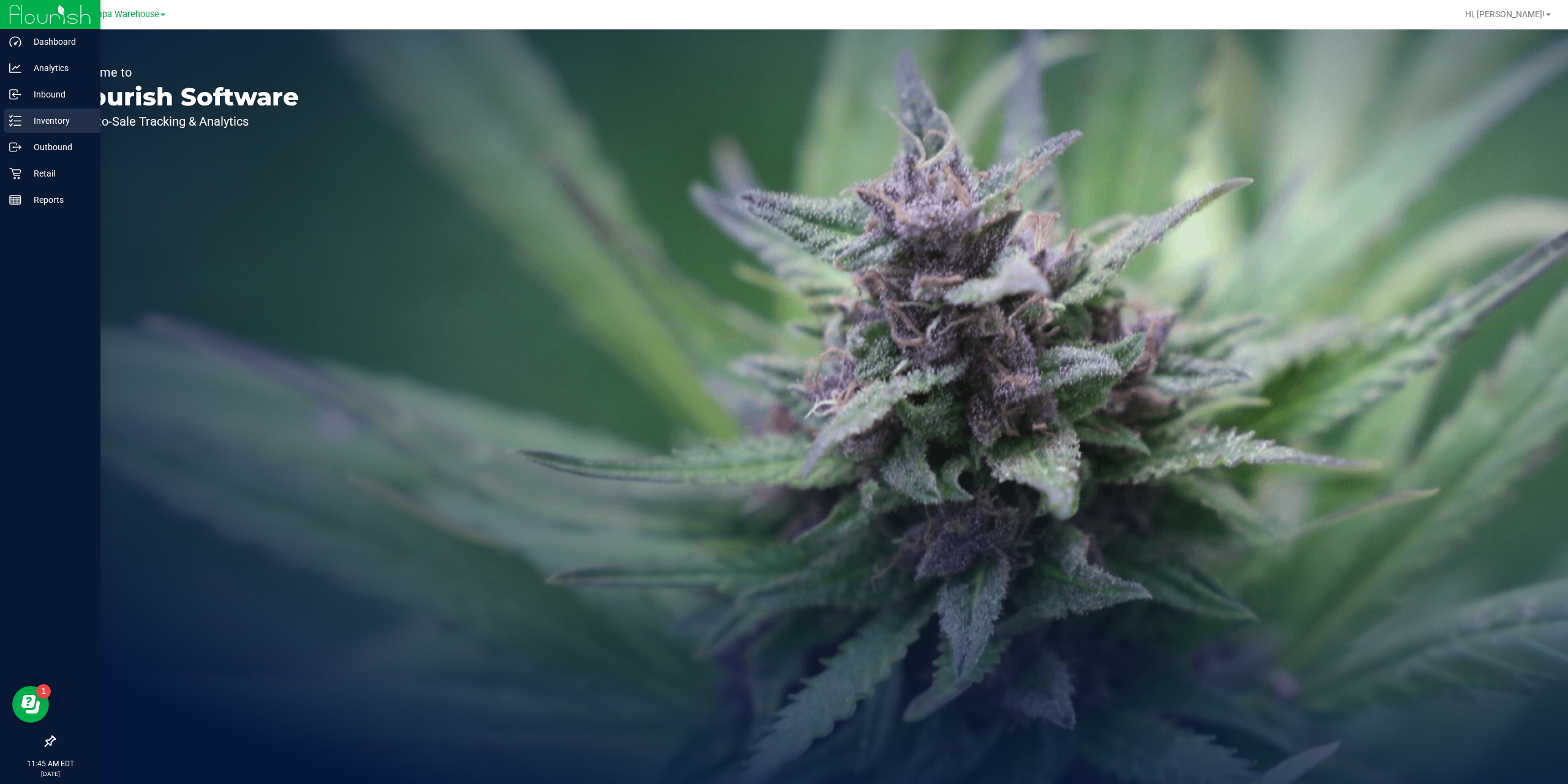
click at [59, 113] on div "Inventory" at bounding box center [52, 120] width 97 height 24
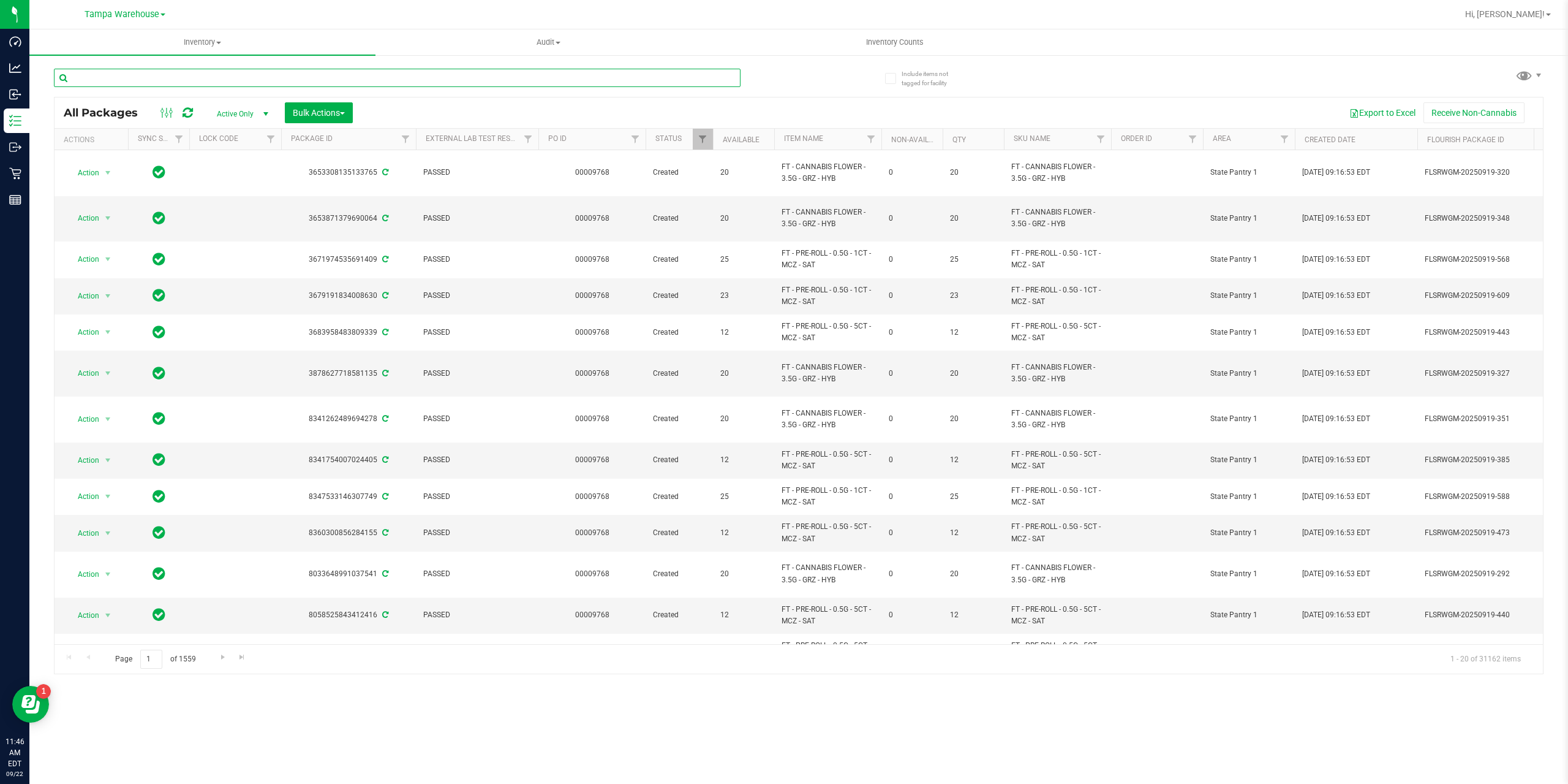
click at [166, 78] on input "text" at bounding box center [397, 77] width 687 height 19
paste input "SEP24SBC01C-0923"
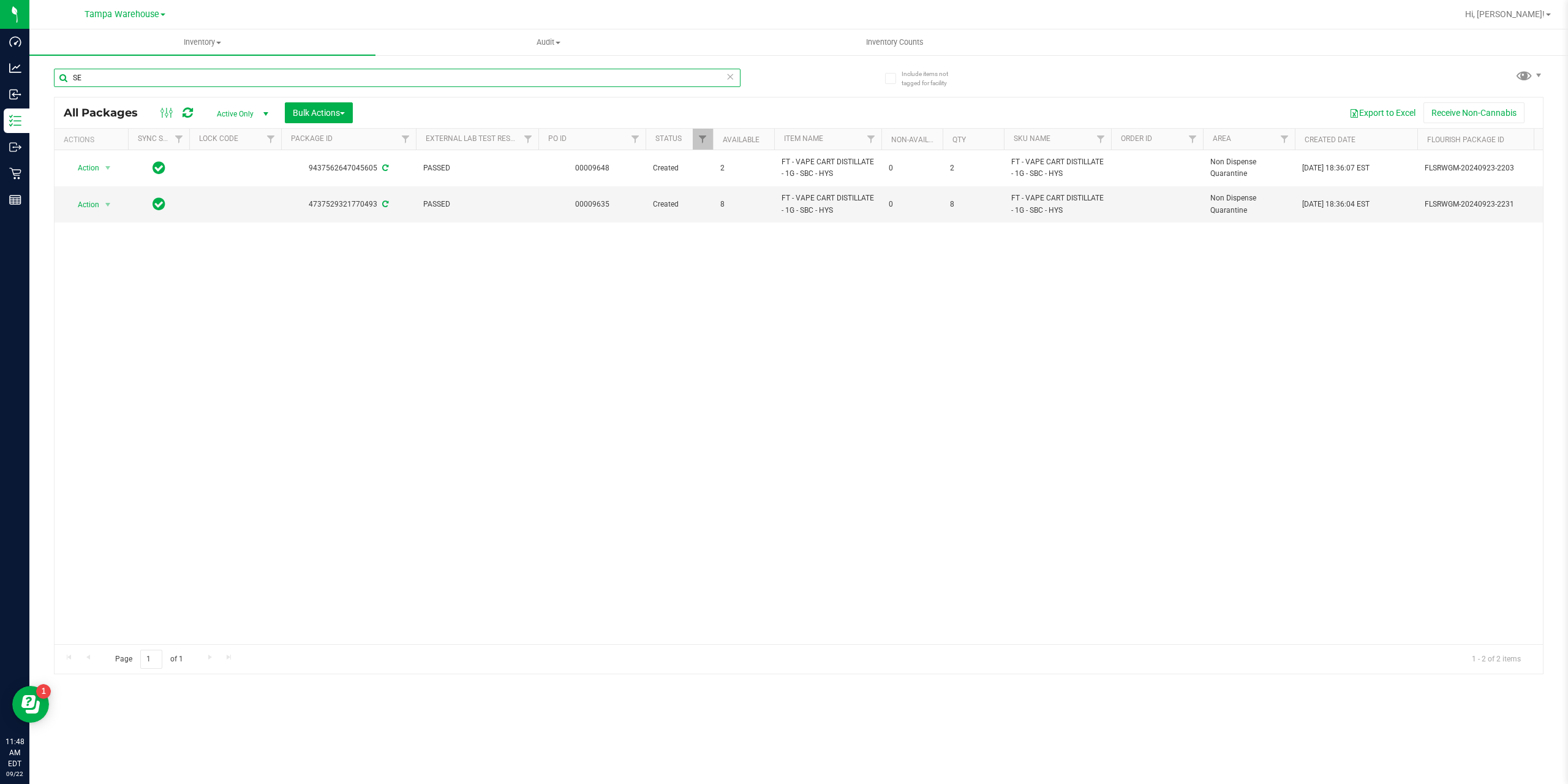
type input "S"
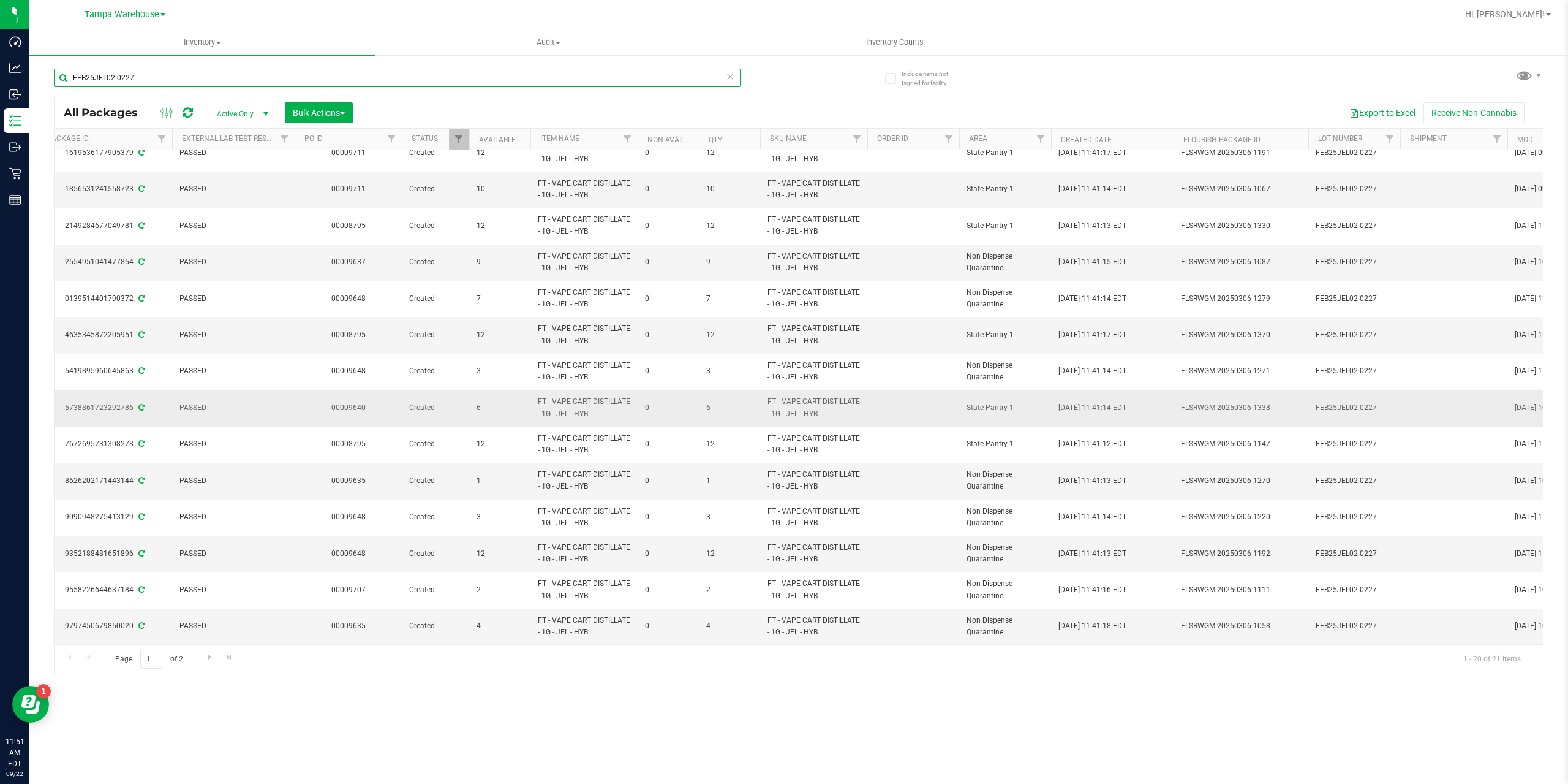
scroll to position [0, 244]
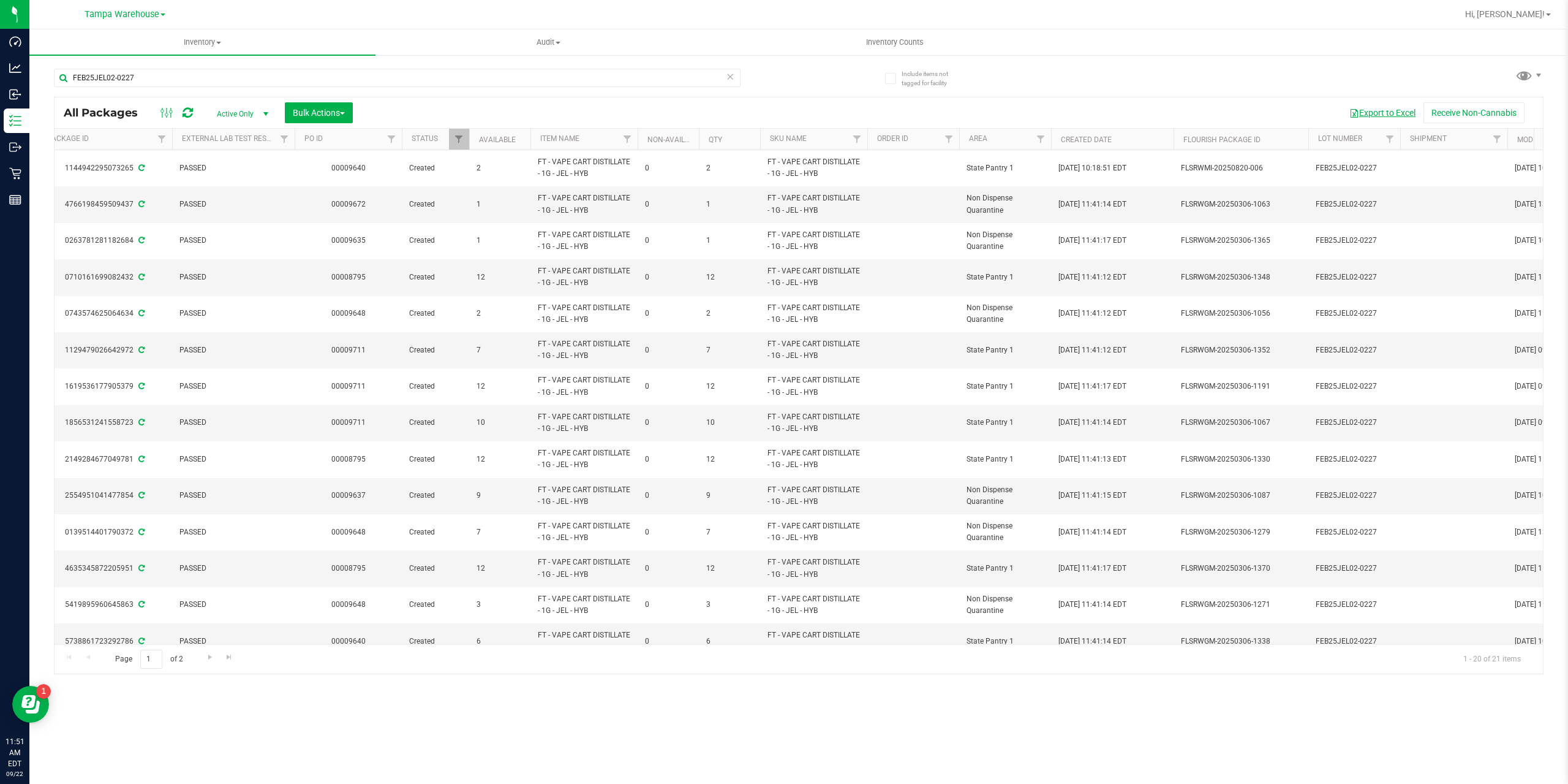
click at [1371, 113] on button "Export to Excel" at bounding box center [1382, 113] width 82 height 21
drag, startPoint x: 153, startPoint y: 75, endPoint x: -1, endPoint y: 90, distance: 154.7
click at [0, 90] on html "Dashboard Analytics Inbound Inventory Outbound Retail Reports 12:08 PM EDT 09/2…" at bounding box center [784, 392] width 1568 height 784
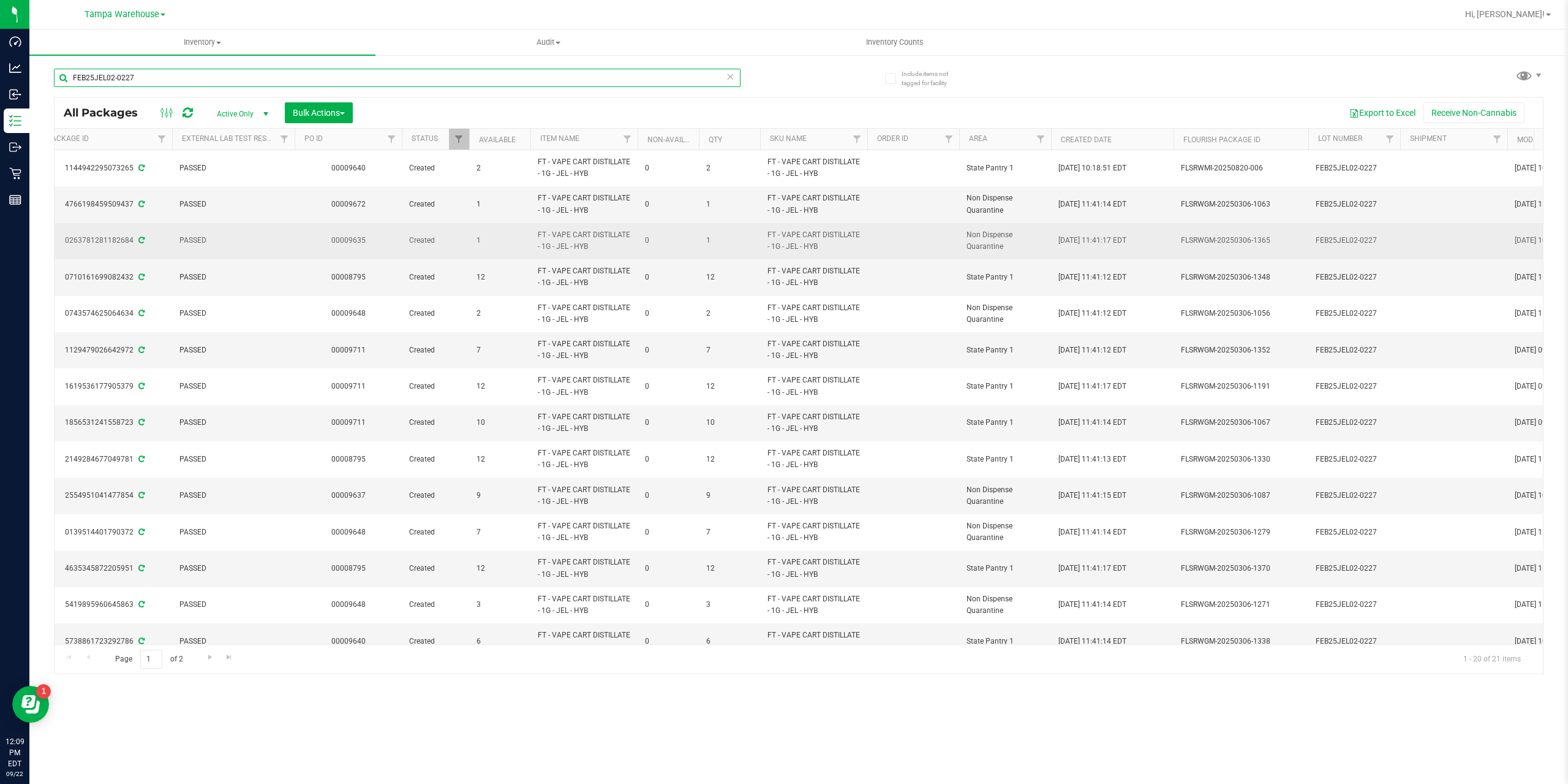
paste input "0263781281182684"
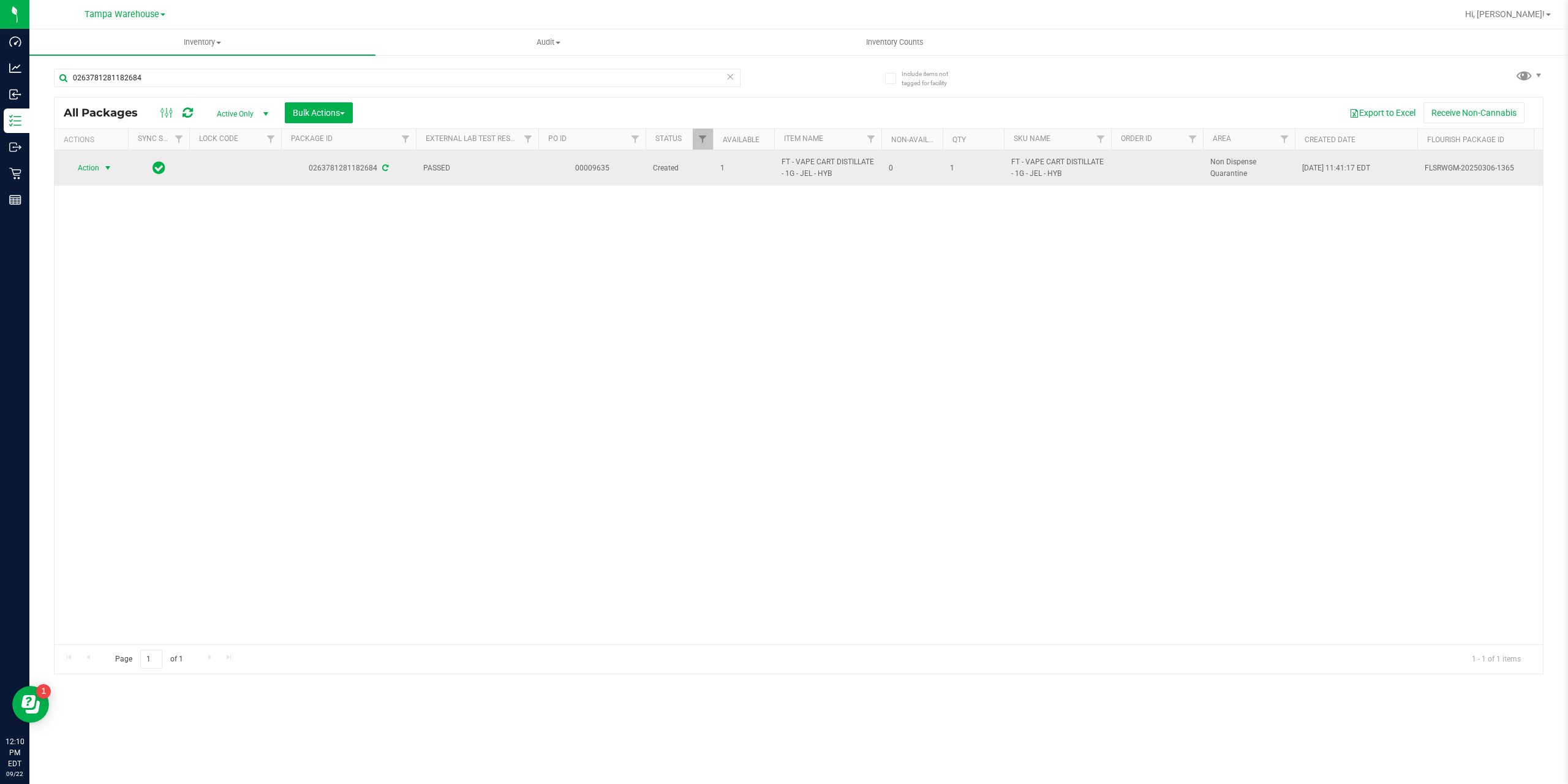
click at [108, 168] on span "select" at bounding box center [108, 168] width 10 height 10
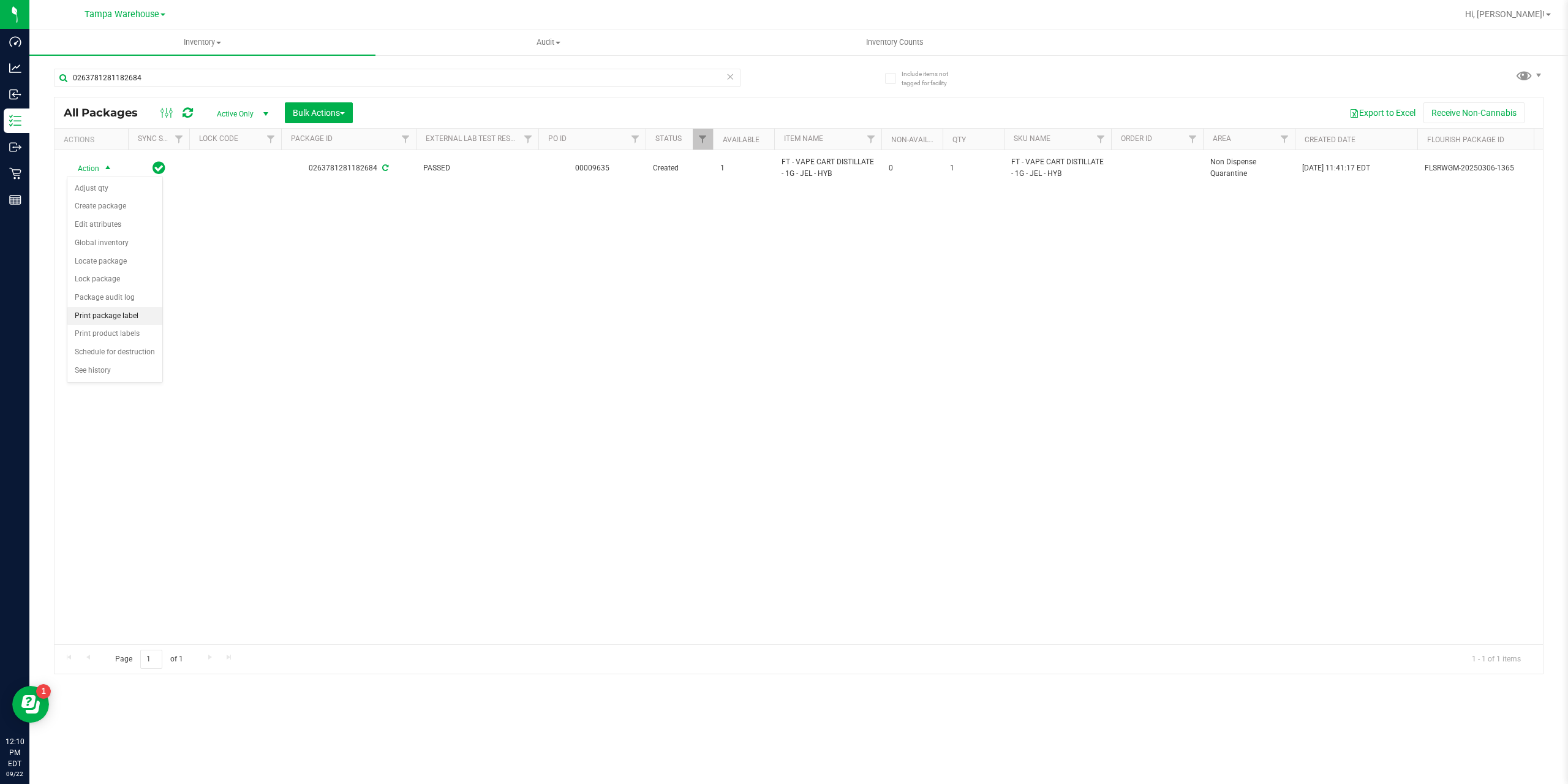
click at [102, 320] on li "Print package label" at bounding box center [115, 316] width 95 height 19
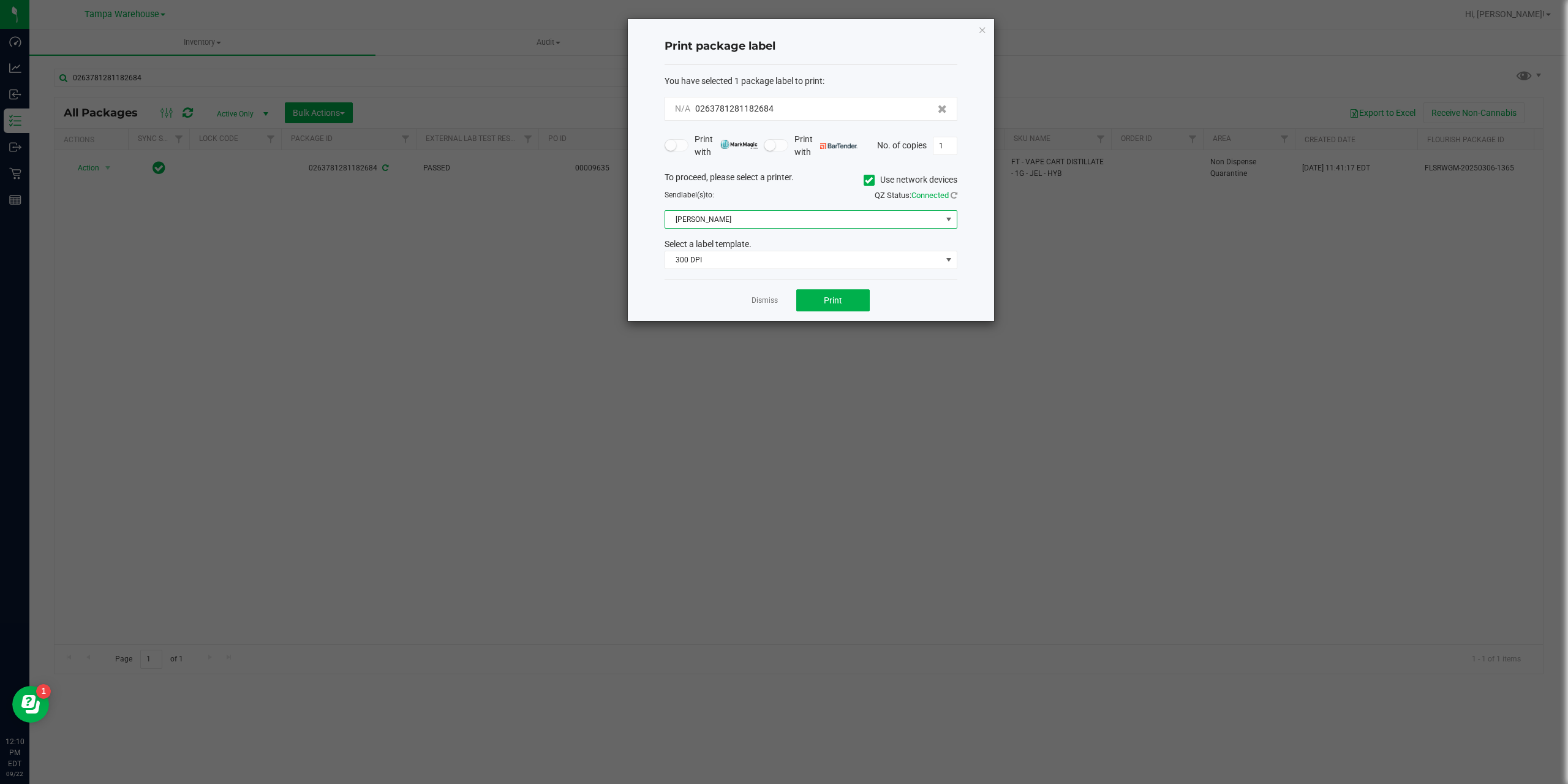
click at [733, 221] on span "Christine_TEST" at bounding box center [804, 219] width 276 height 17
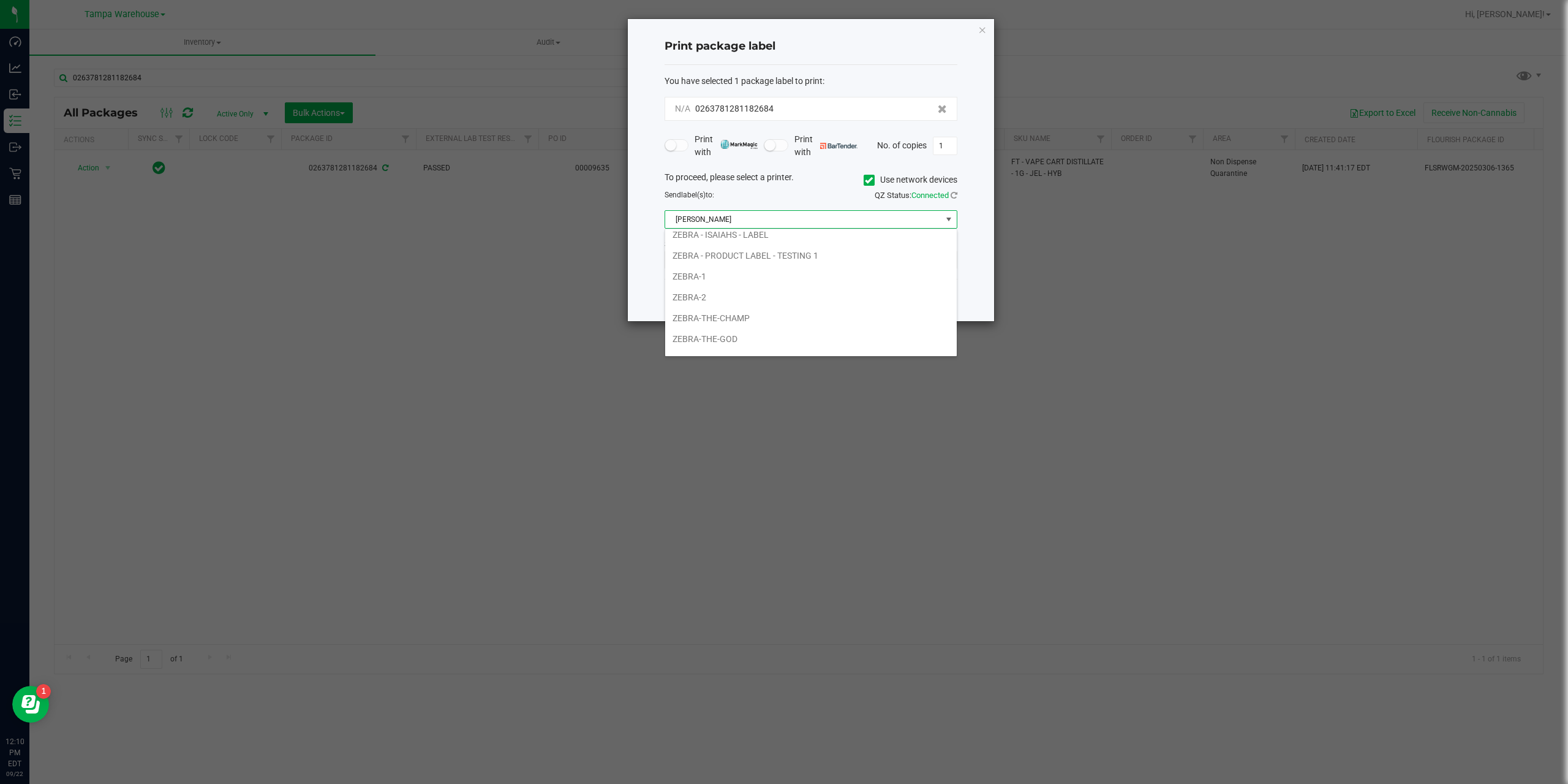
scroll to position [169, 0]
click at [733, 283] on li "ZEBRA-THE-CHAMP" at bounding box center [811, 281] width 292 height 21
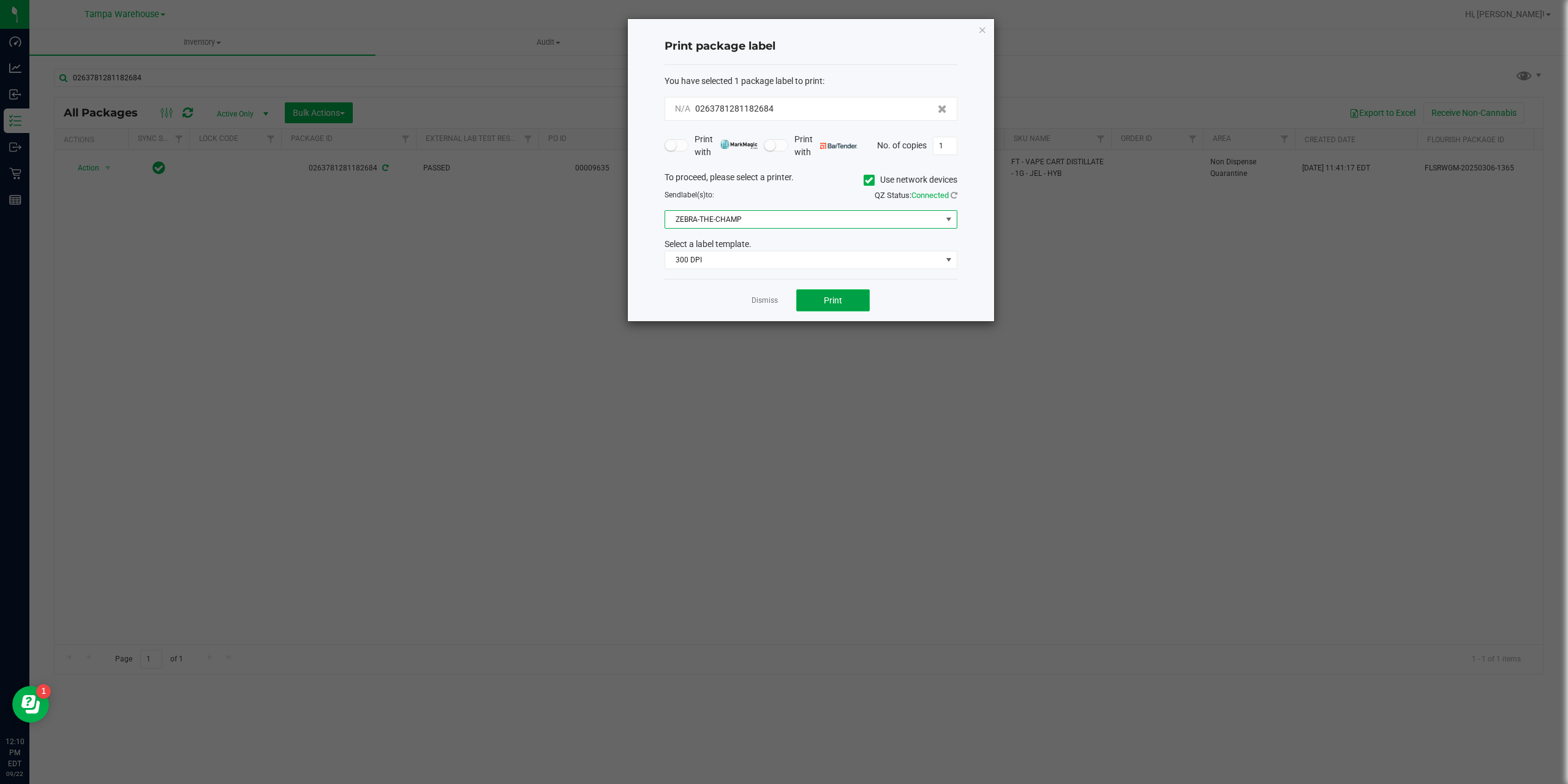
click at [858, 306] on button "Print" at bounding box center [833, 300] width 73 height 22
click at [987, 28] on div "Print package label You have selected 1 package label to print : 02637812811826…" at bounding box center [811, 171] width 366 height 306
click at [983, 30] on icon "button" at bounding box center [983, 29] width 8 height 15
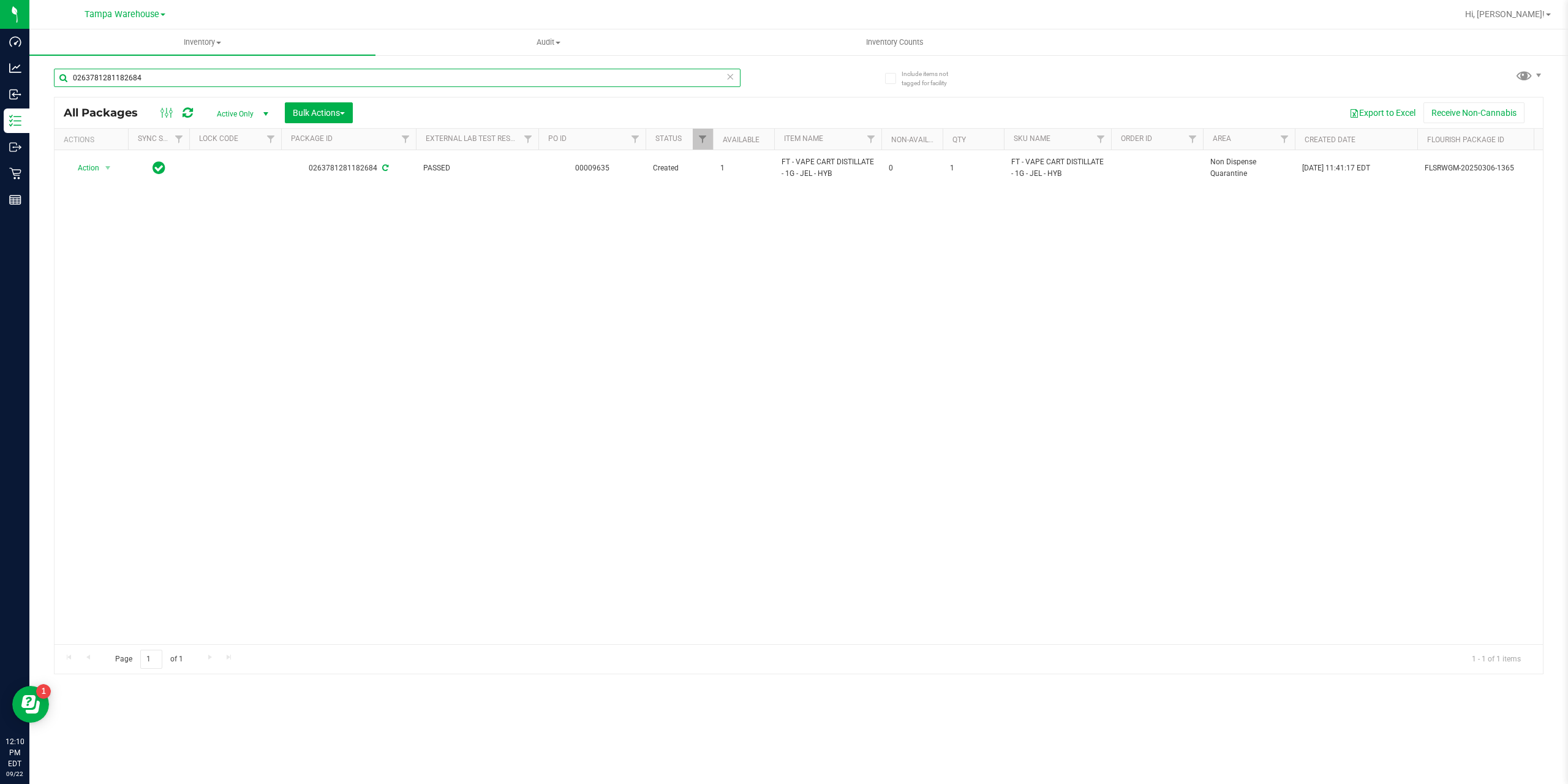
drag, startPoint x: 157, startPoint y: 77, endPoint x: 73, endPoint y: 78, distance: 84.0
click at [73, 78] on input "0263781281182684" at bounding box center [397, 77] width 687 height 19
paste input "1619536177905379"
type input "1619536177905379"
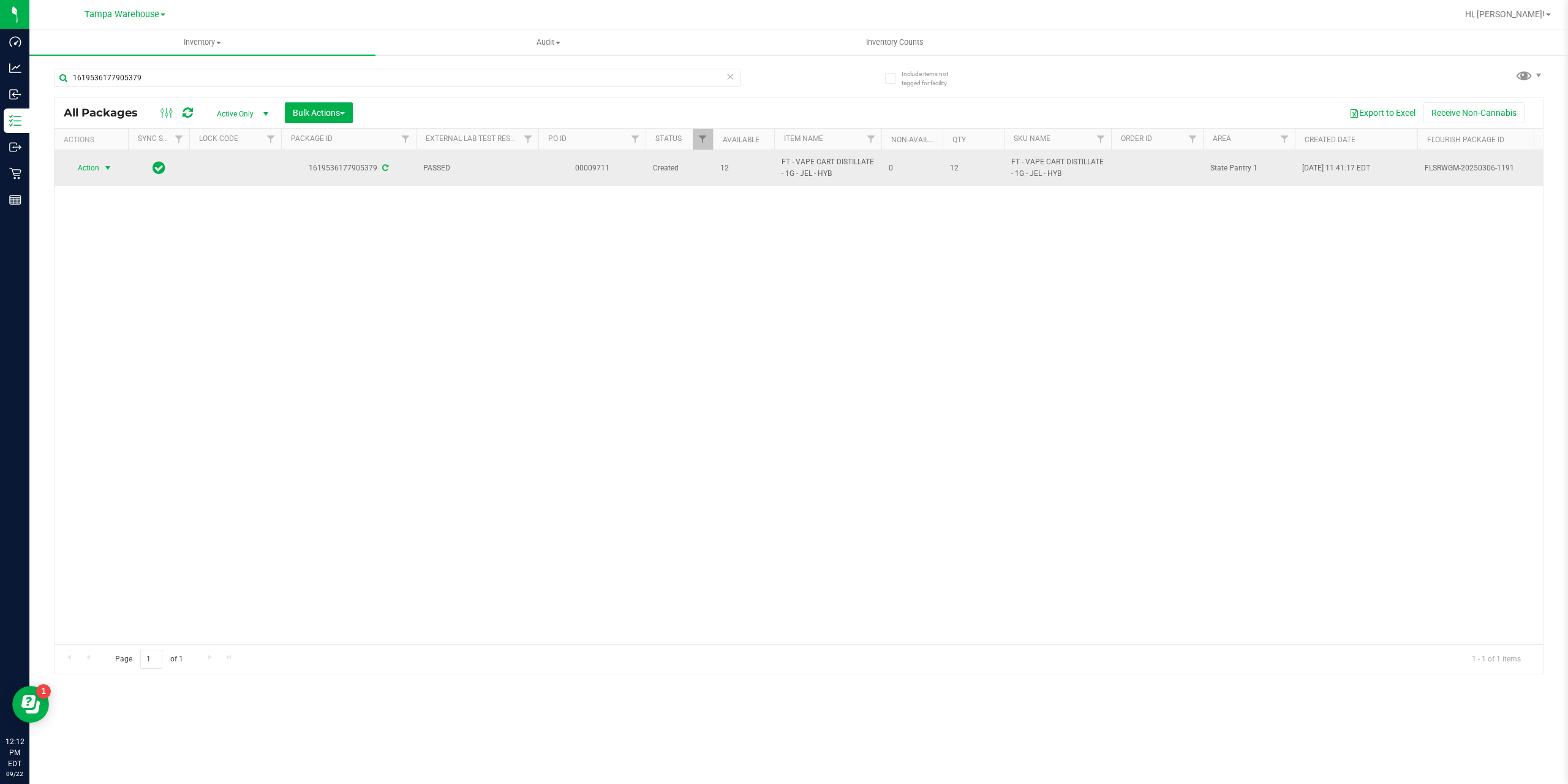
click at [96, 169] on span "Action" at bounding box center [84, 167] width 33 height 17
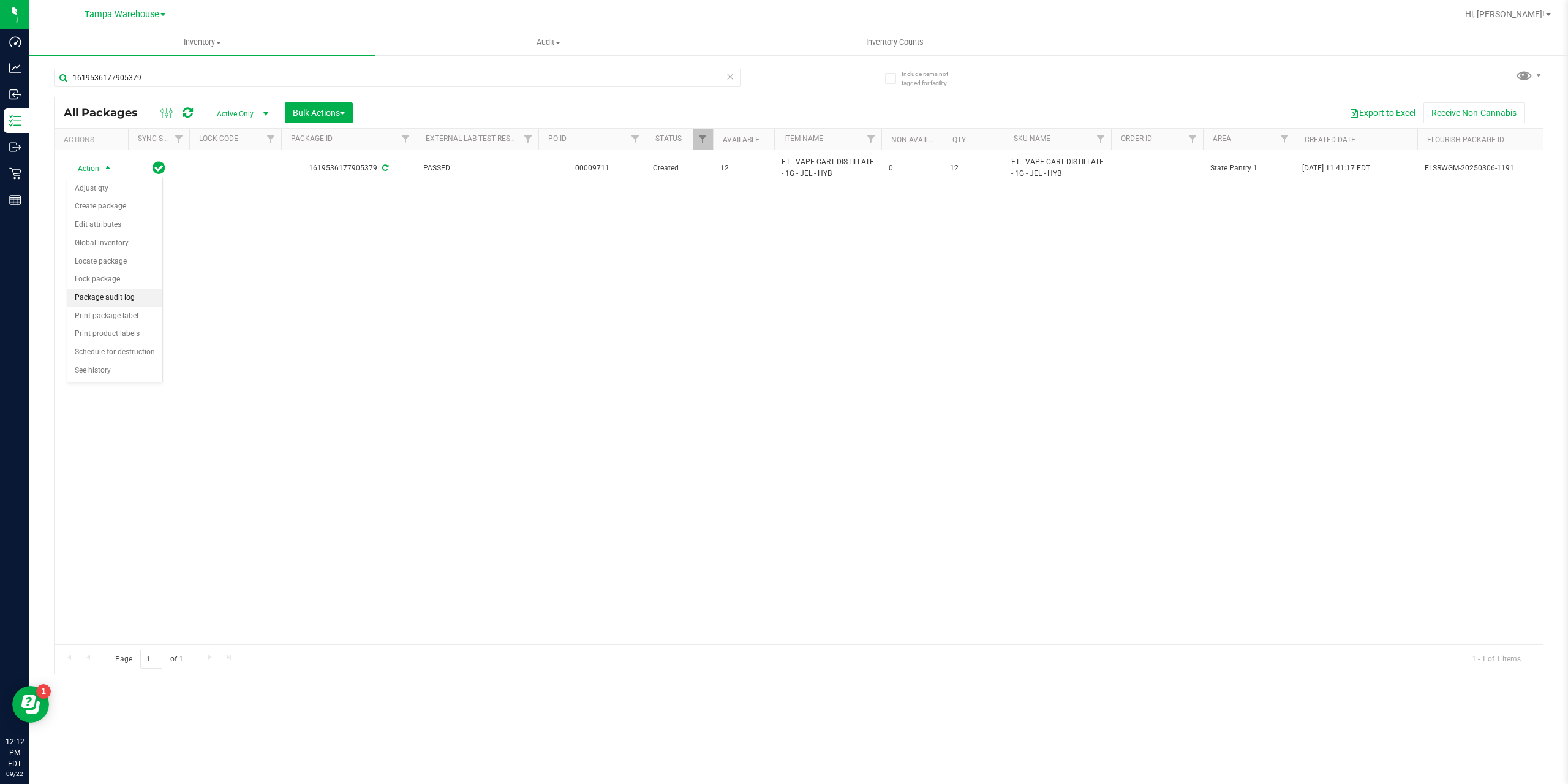
click at [100, 299] on li "Package audit log" at bounding box center [115, 297] width 95 height 19
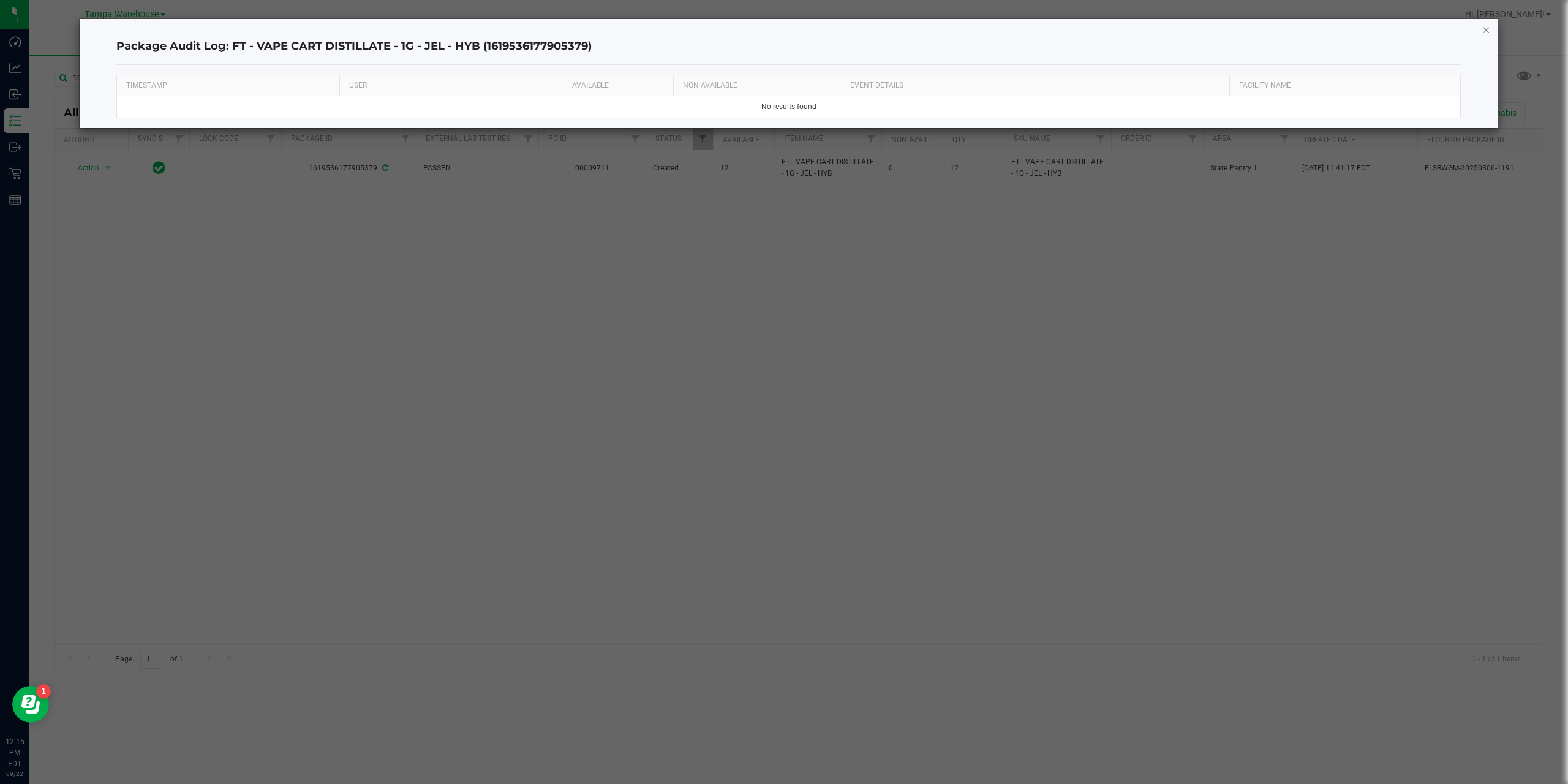
click at [1485, 26] on icon "button" at bounding box center [1486, 29] width 8 height 15
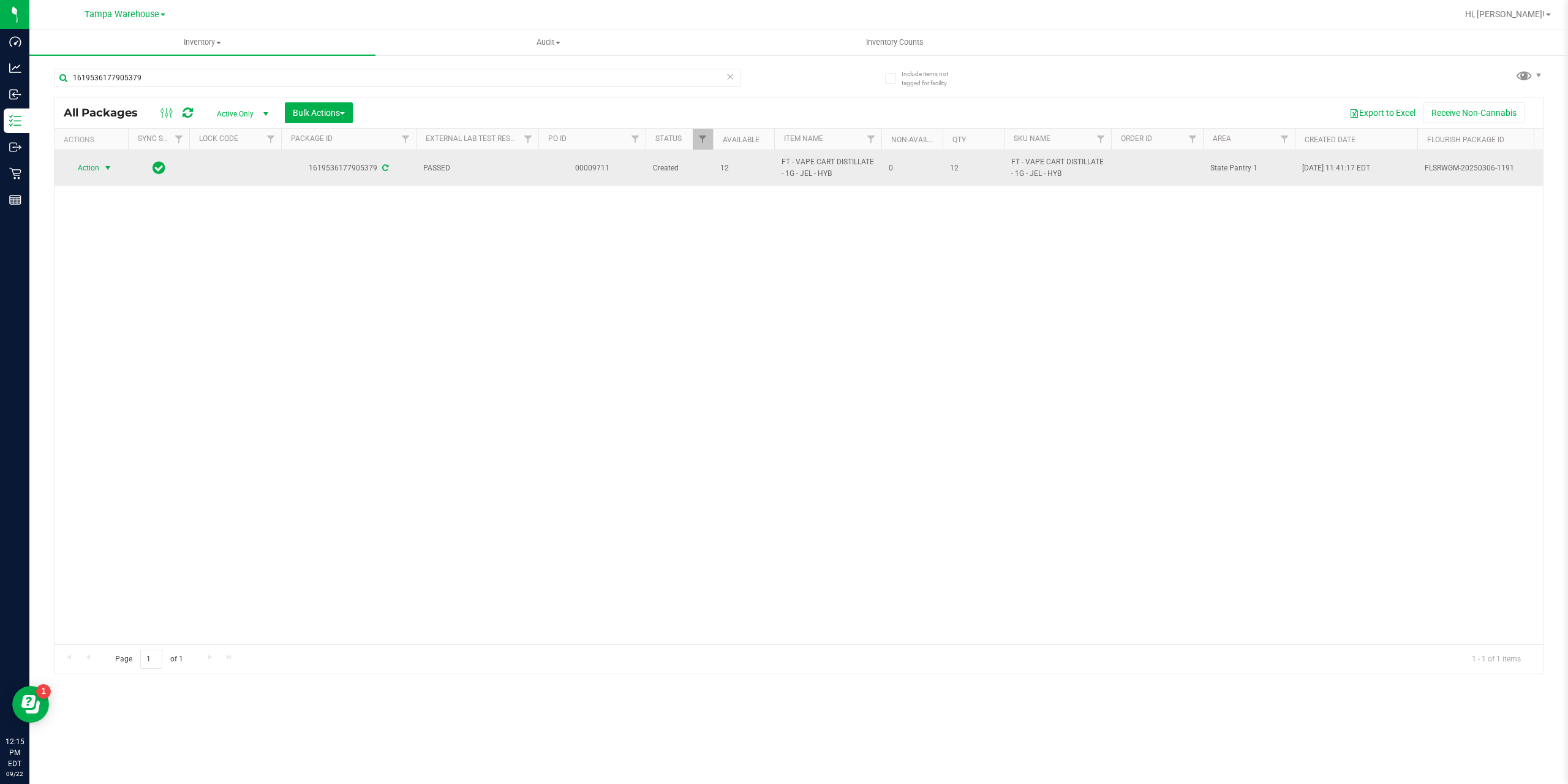
click at [86, 162] on span "Action" at bounding box center [84, 167] width 33 height 17
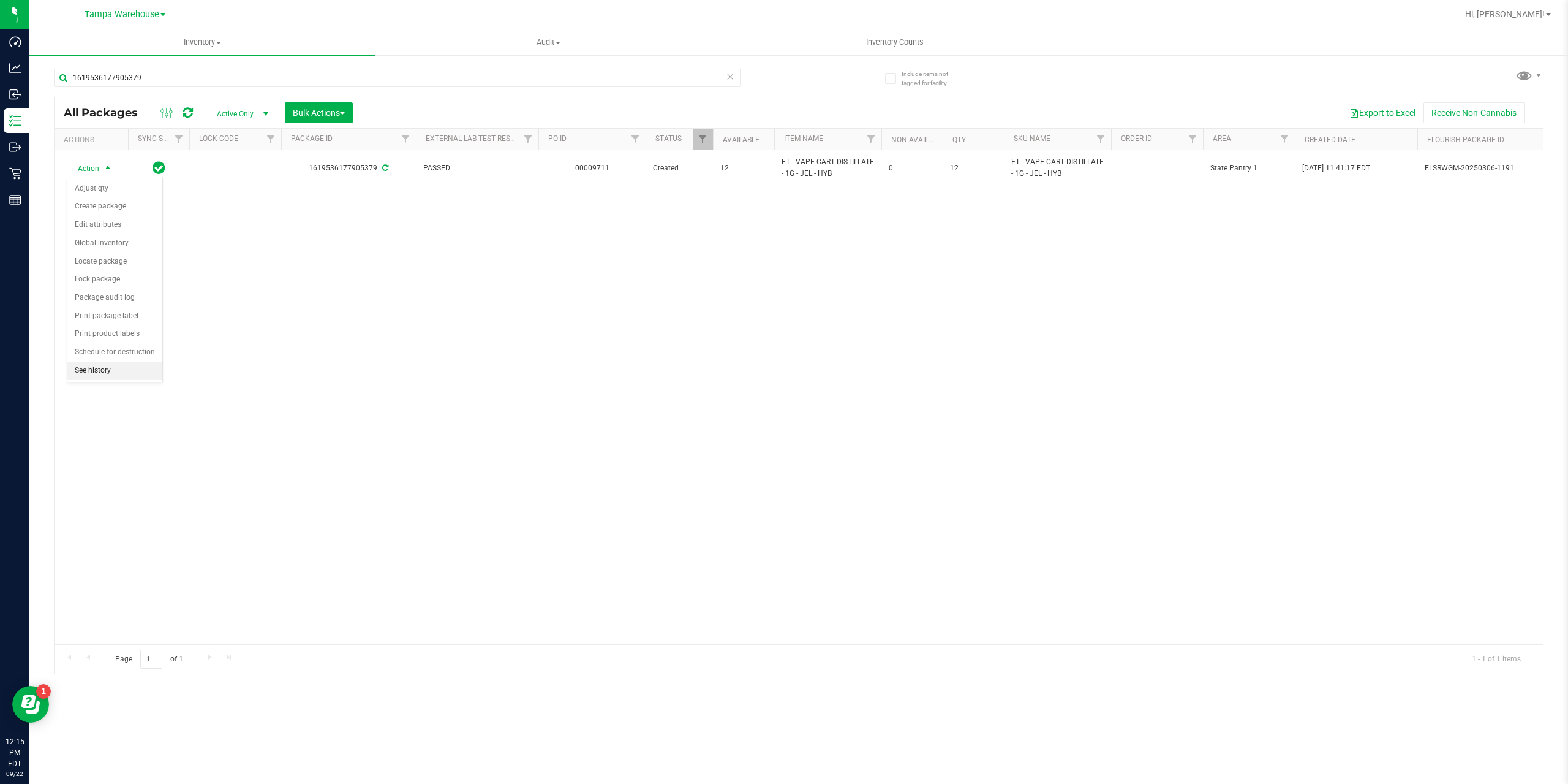
click at [87, 369] on li "See history" at bounding box center [115, 371] width 95 height 19
click at [705, 139] on span "Filter" at bounding box center [703, 139] width 10 height 10
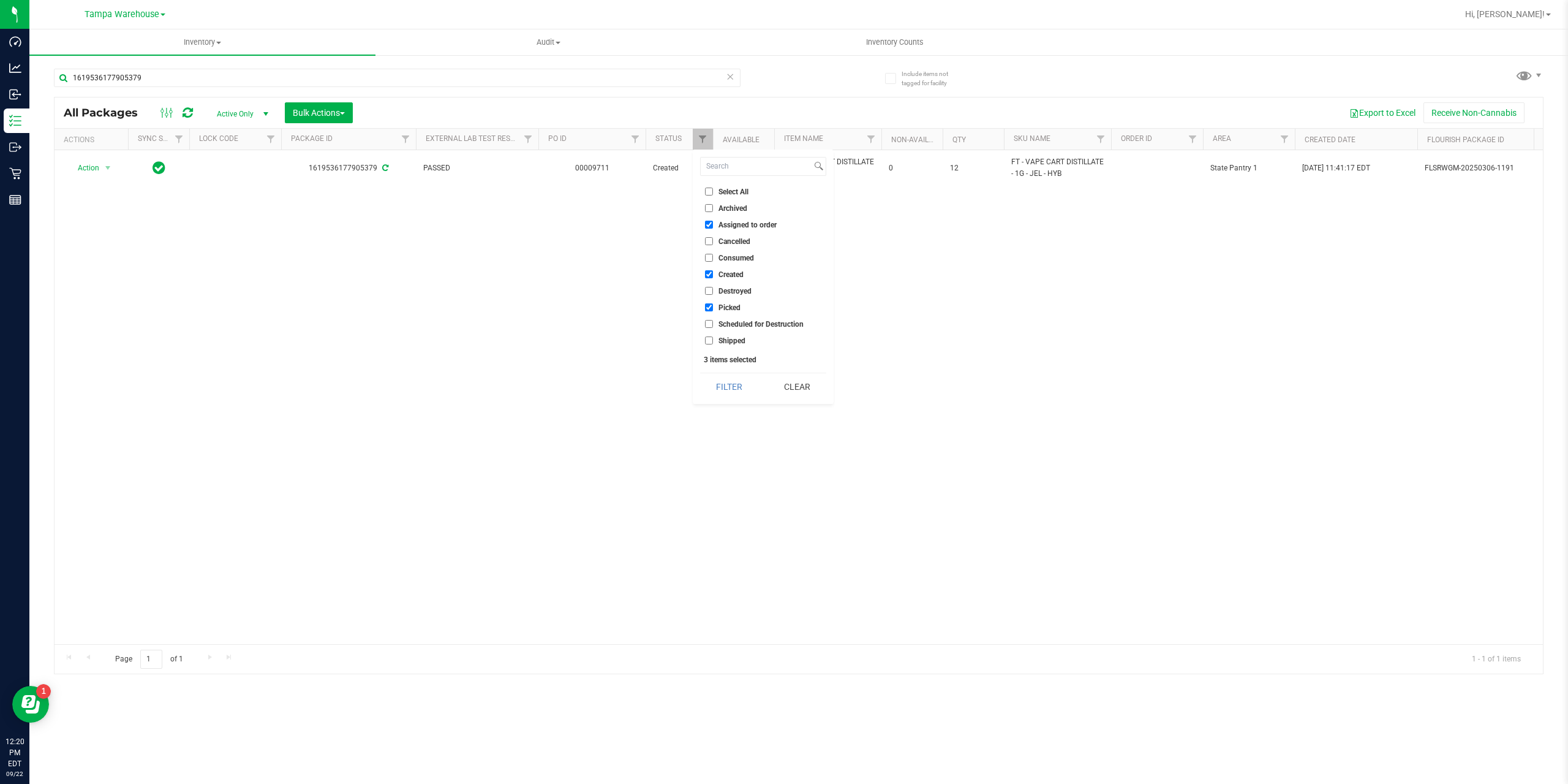
click at [709, 224] on input "Assigned to order" at bounding box center [709, 225] width 8 height 8
checkbox input "false"
click at [709, 272] on input "Created" at bounding box center [709, 274] width 8 height 8
checkbox input "false"
drag, startPoint x: 705, startPoint y: 305, endPoint x: 708, endPoint y: 319, distance: 14.3
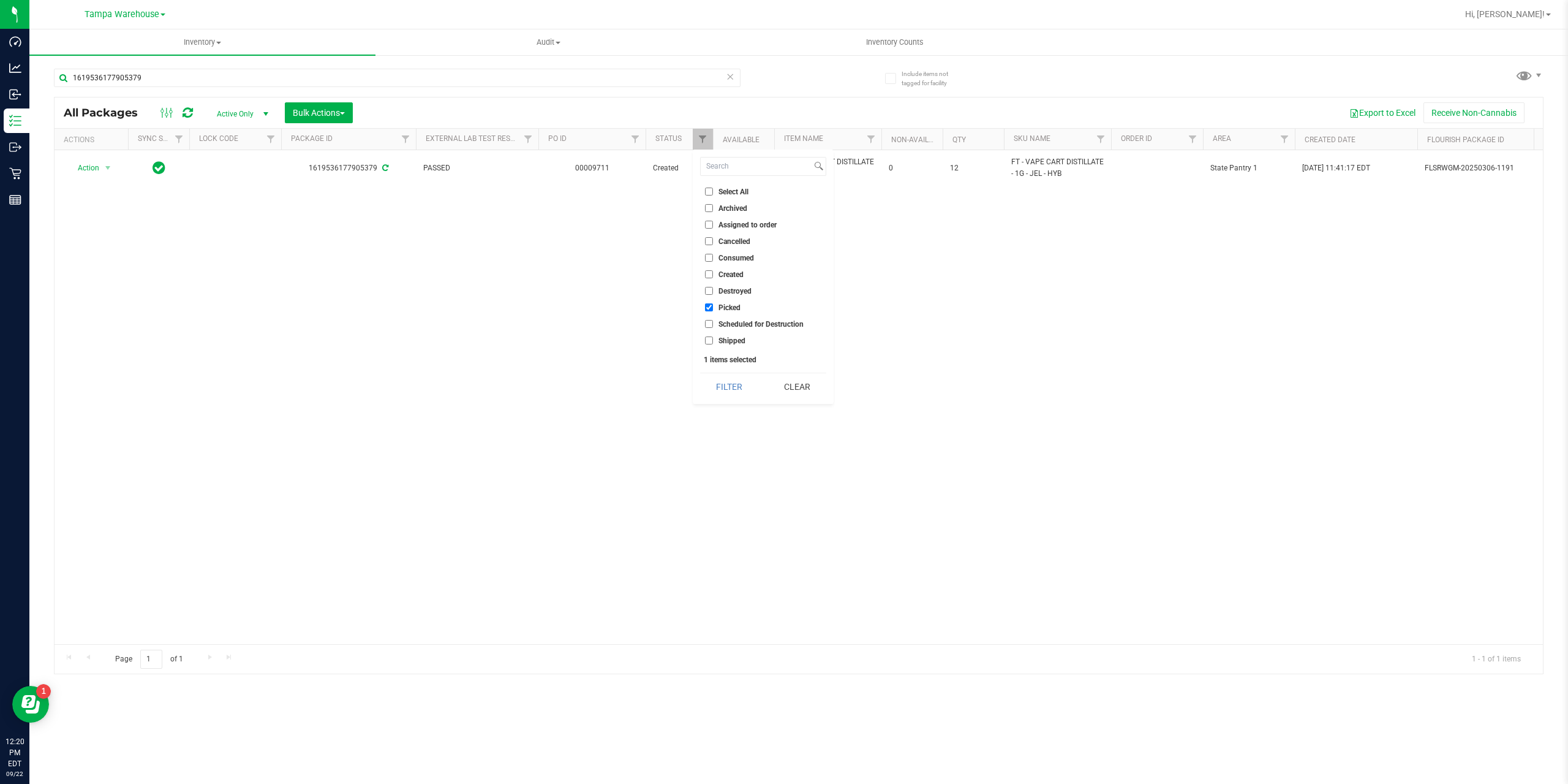
click at [706, 305] on input "Picked" at bounding box center [709, 308] width 8 height 8
checkbox input "false"
drag, startPoint x: 709, startPoint y: 340, endPoint x: 710, endPoint y: 349, distance: 9.1
click at [710, 341] on input "Shipped" at bounding box center [709, 341] width 8 height 8
checkbox input "true"
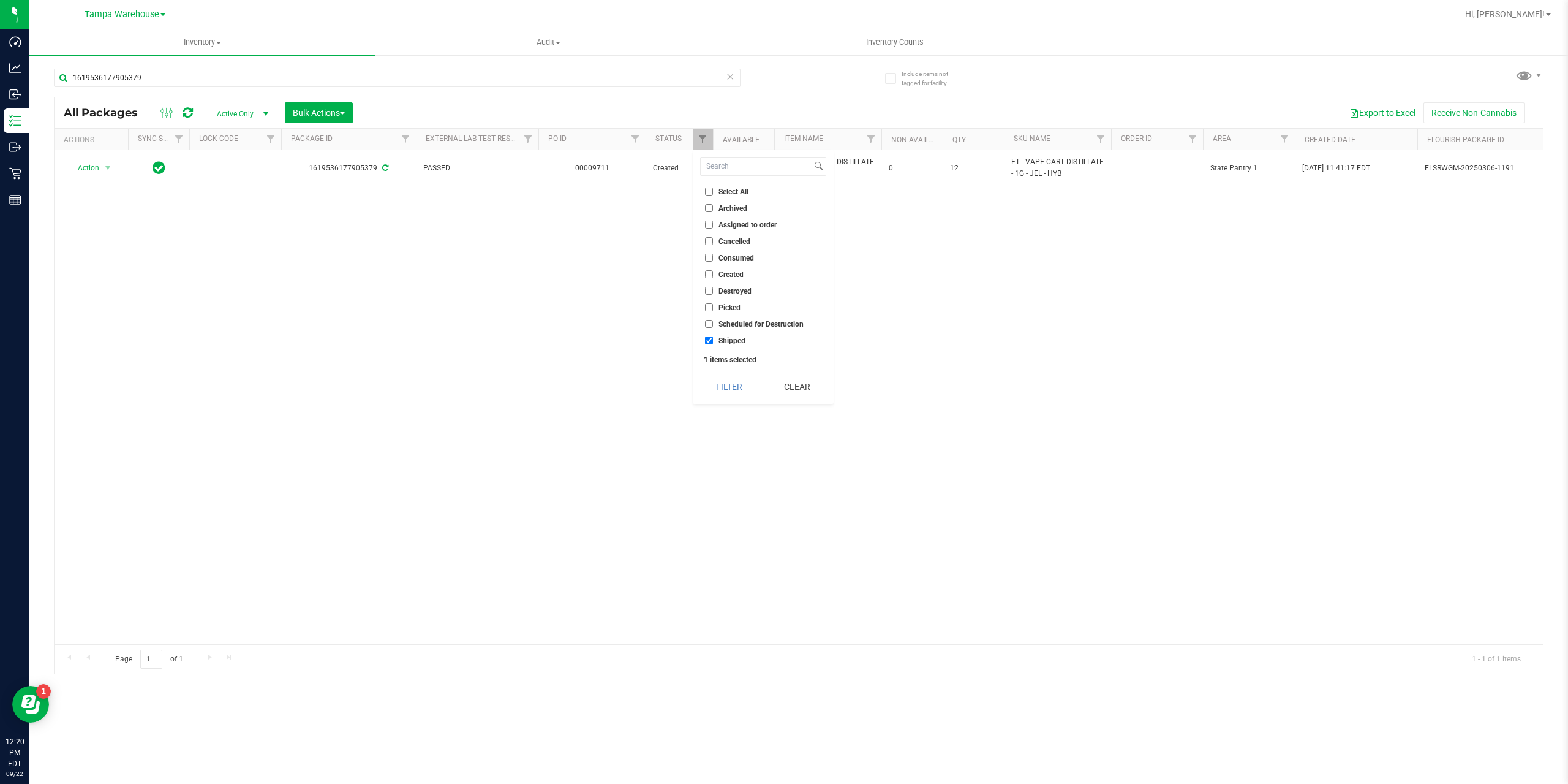
click at [733, 404] on div "Select All Archived Assigned to order Cancelled Consumed Created Destroyed Pick…" at bounding box center [763, 277] width 141 height 254
click at [726, 393] on button "Filter" at bounding box center [729, 386] width 59 height 27
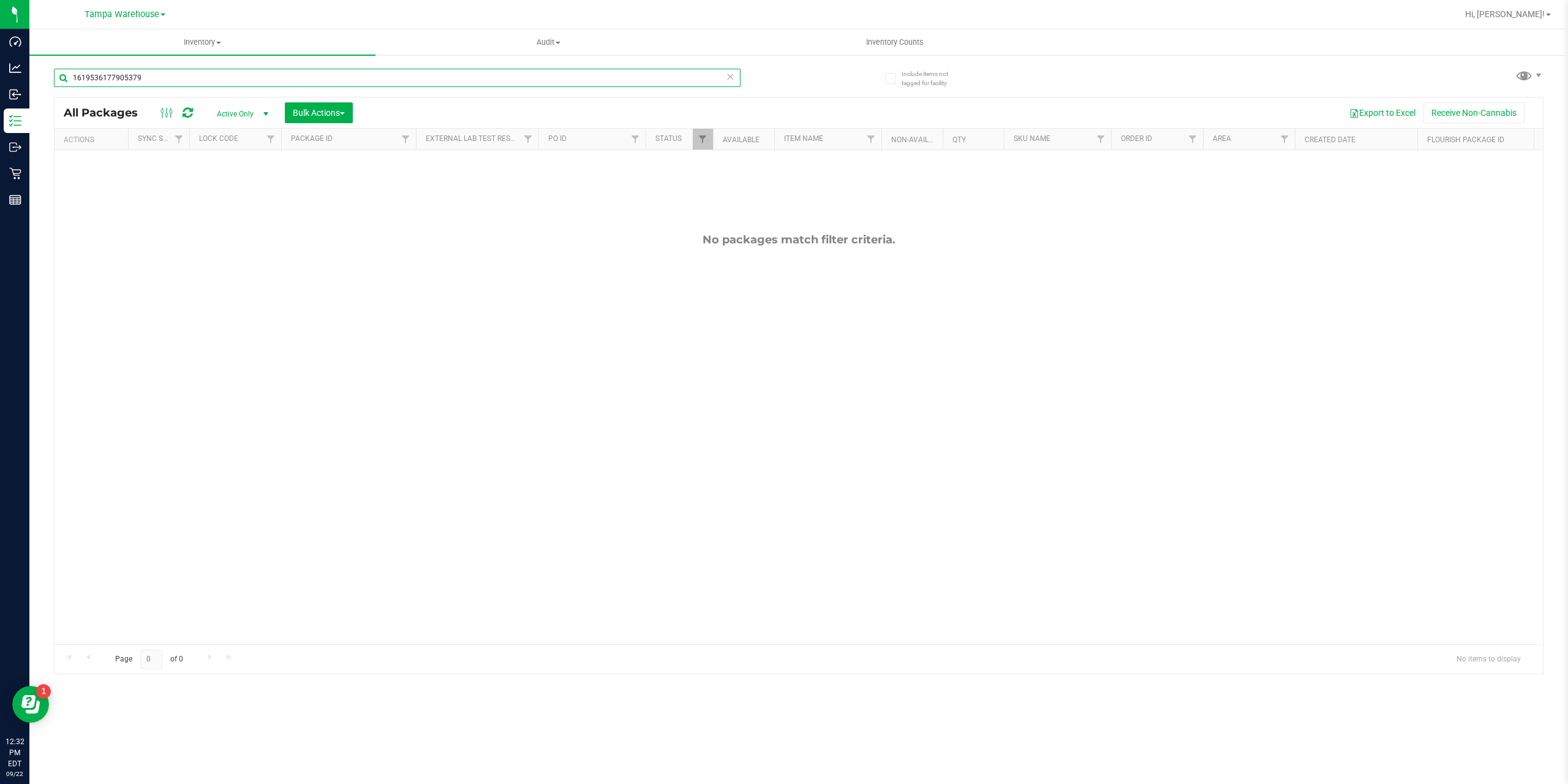
drag, startPoint x: 144, startPoint y: 74, endPoint x: 43, endPoint y: 67, distance: 101.2
click at [45, 67] on div "Include items not tagged for facility 1619536177905379 All Packages Active Only…" at bounding box center [799, 241] width 1539 height 374
type input "0939098652372378"
click at [701, 143] on span "Filter" at bounding box center [703, 139] width 10 height 10
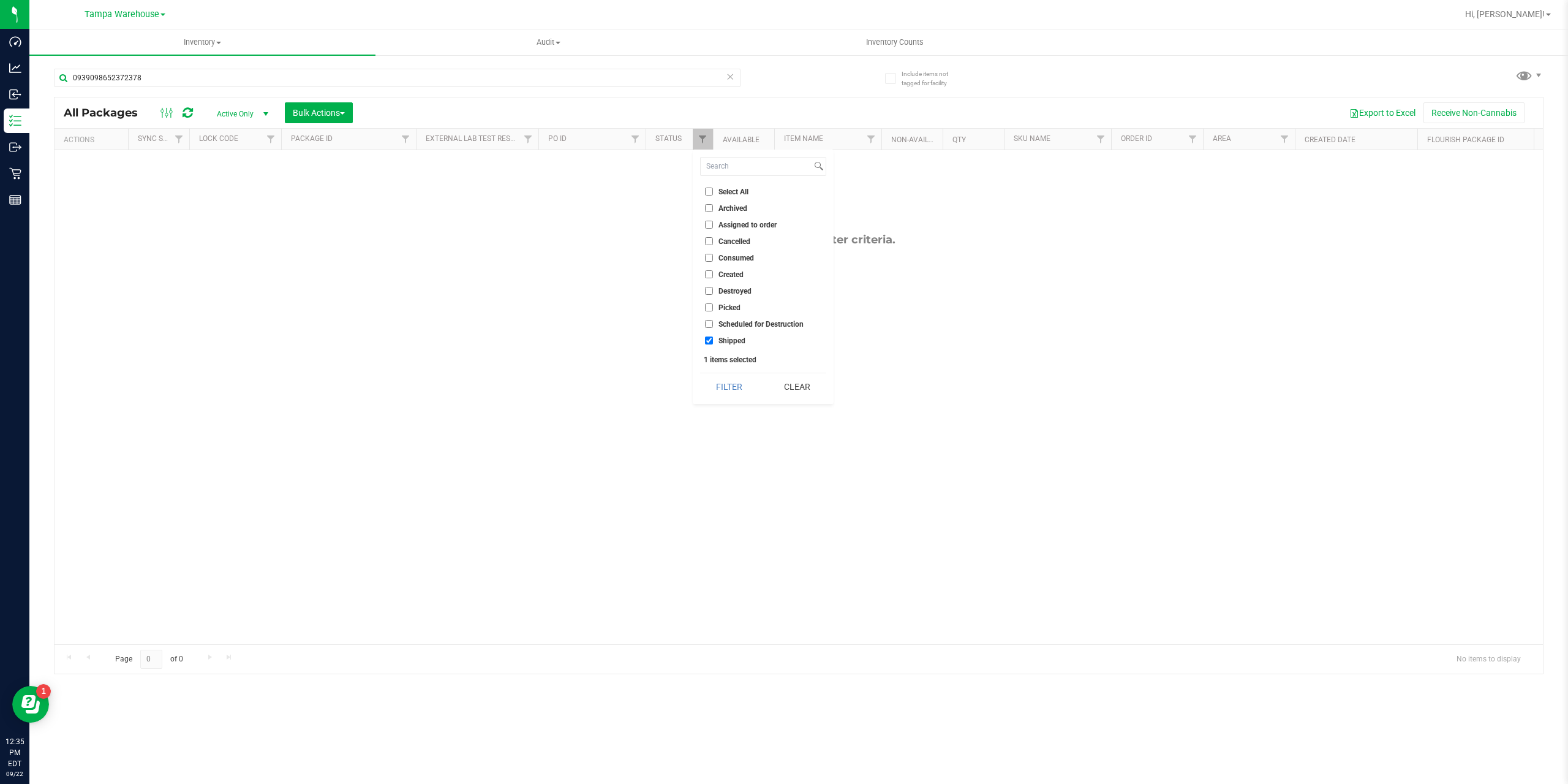
click at [710, 274] on input "Created" at bounding box center [709, 274] width 8 height 8
checkbox input "true"
click at [710, 226] on input "Assigned to order" at bounding box center [709, 225] width 8 height 8
checkbox input "true"
click at [710, 305] on input "Picked" at bounding box center [709, 308] width 8 height 8
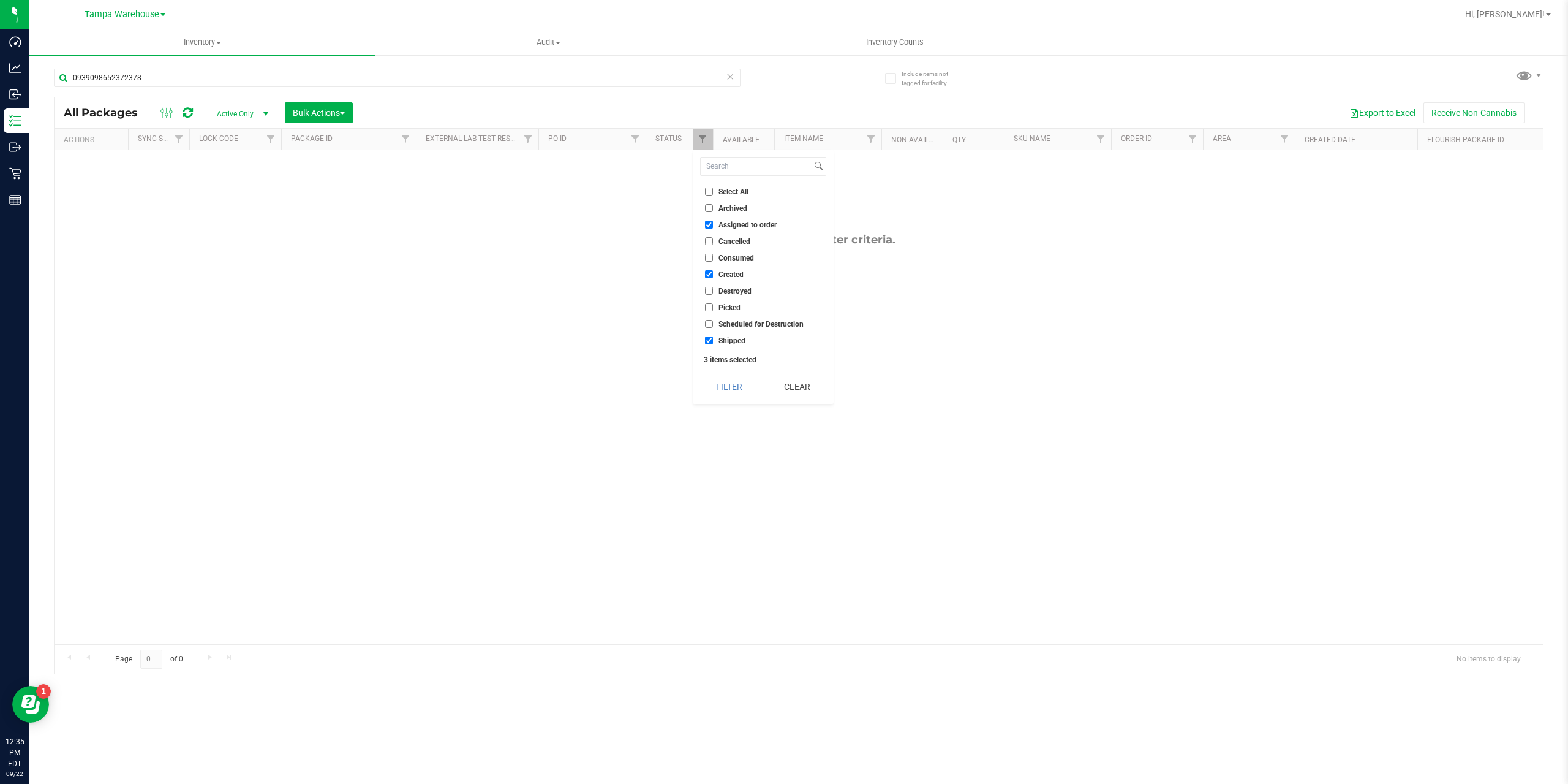
checkbox input "true"
click at [707, 339] on input "Shipped" at bounding box center [709, 341] width 8 height 8
checkbox input "false"
click at [715, 387] on button "Filter" at bounding box center [729, 386] width 59 height 27
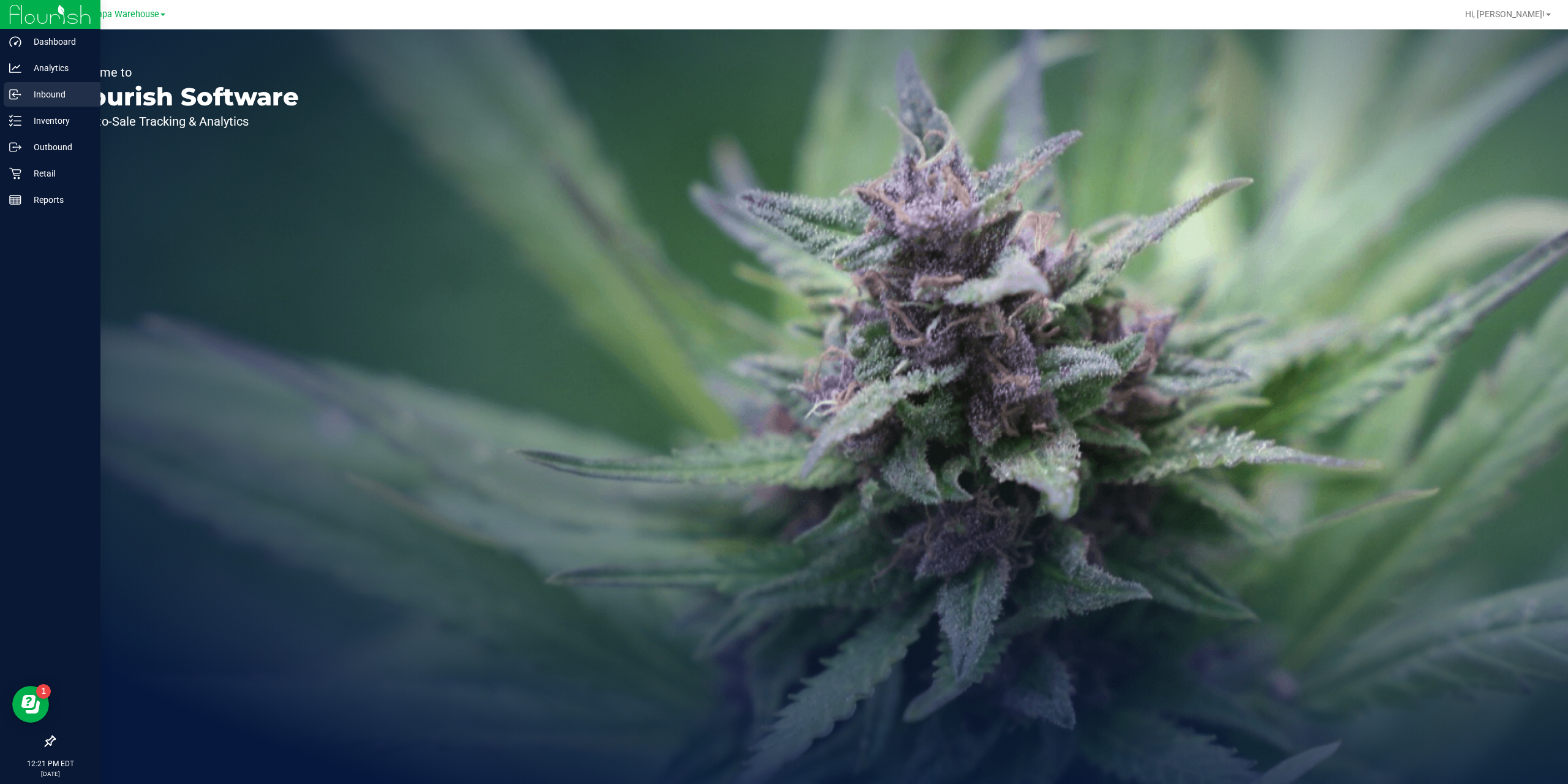
click at [41, 96] on p "Inbound" at bounding box center [58, 94] width 73 height 15
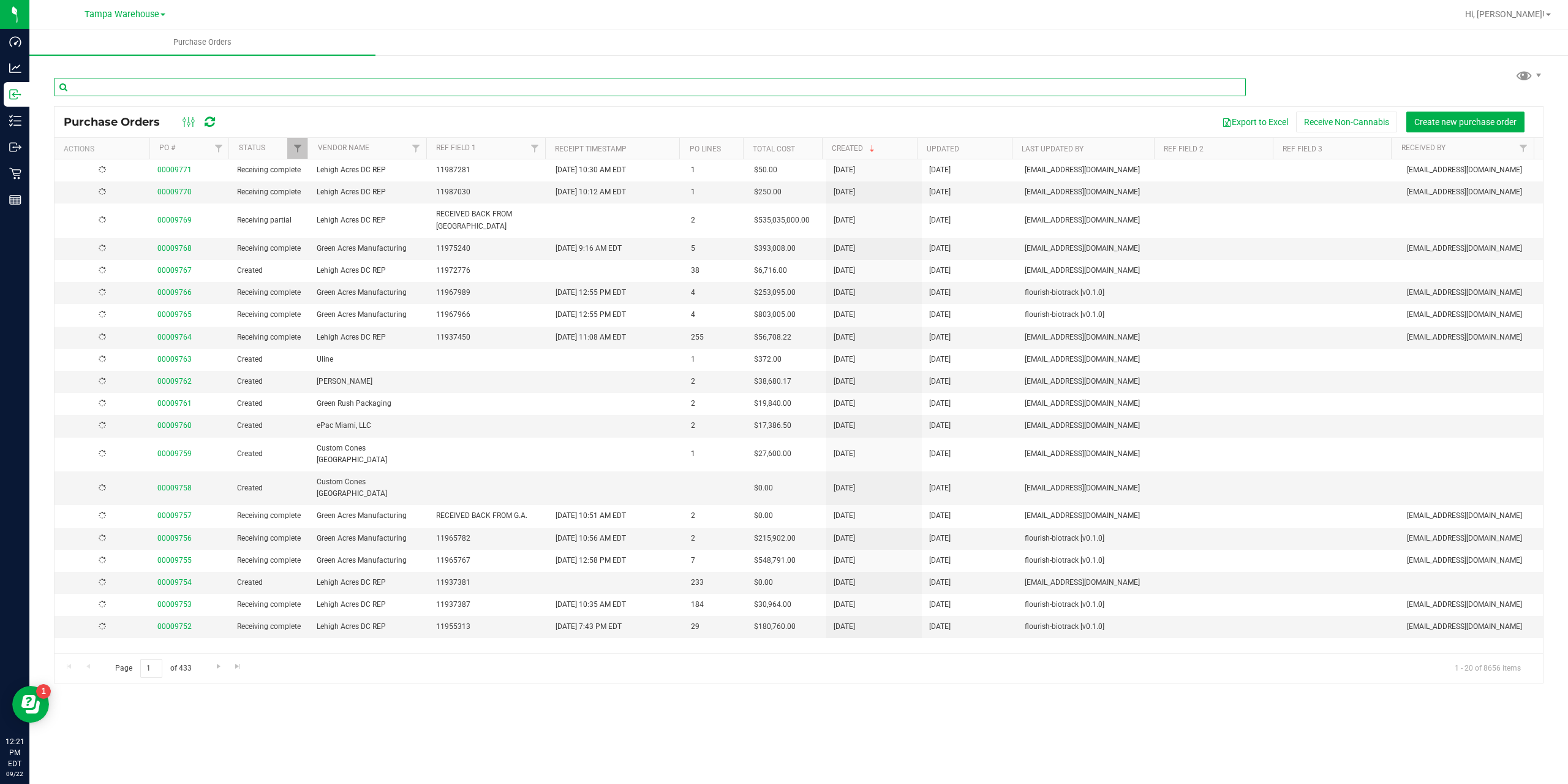
click at [168, 82] on input "text" at bounding box center [650, 87] width 1192 height 19
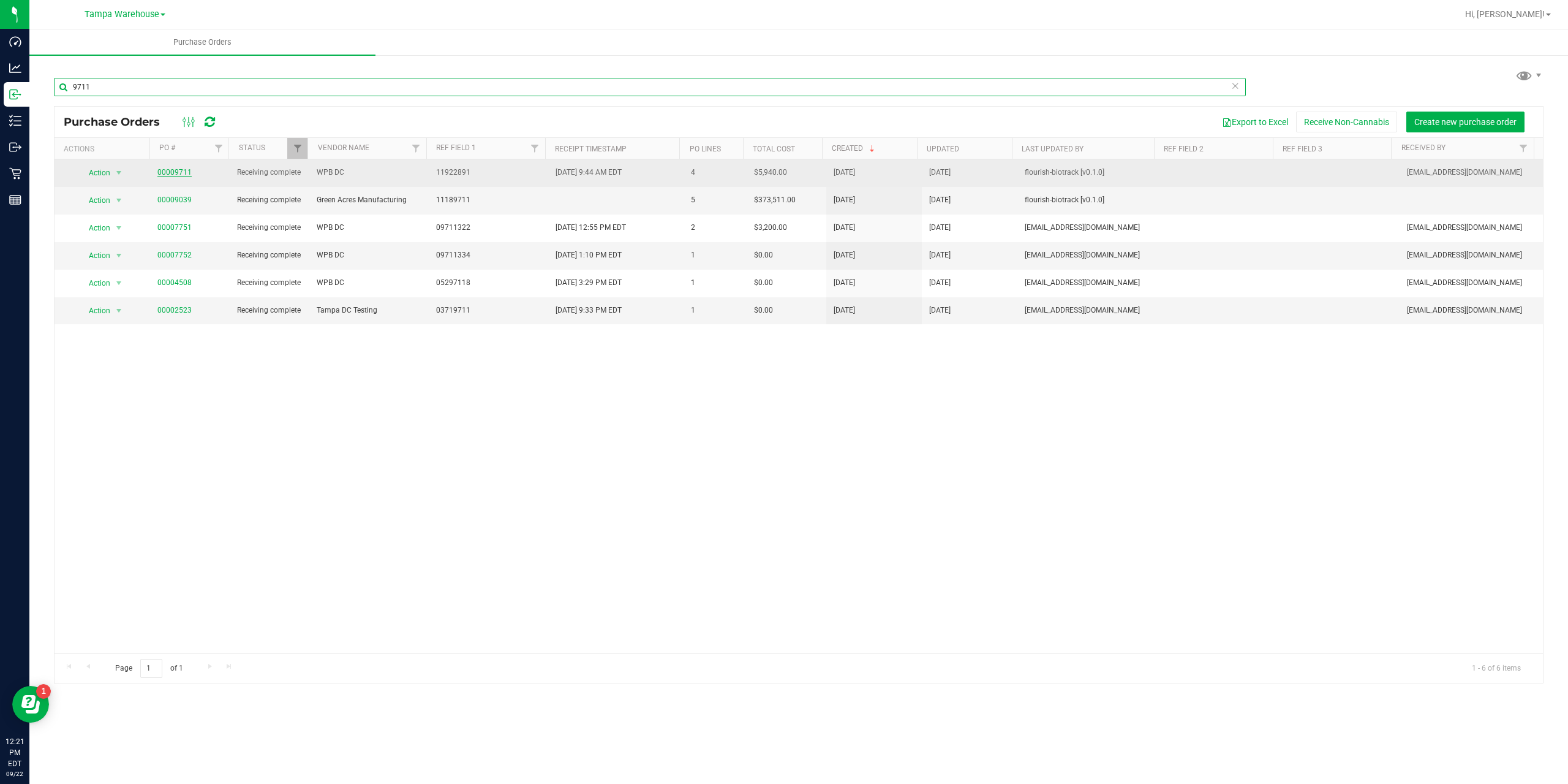
type input "9711"
click at [168, 174] on link "00009711" at bounding box center [175, 172] width 35 height 8
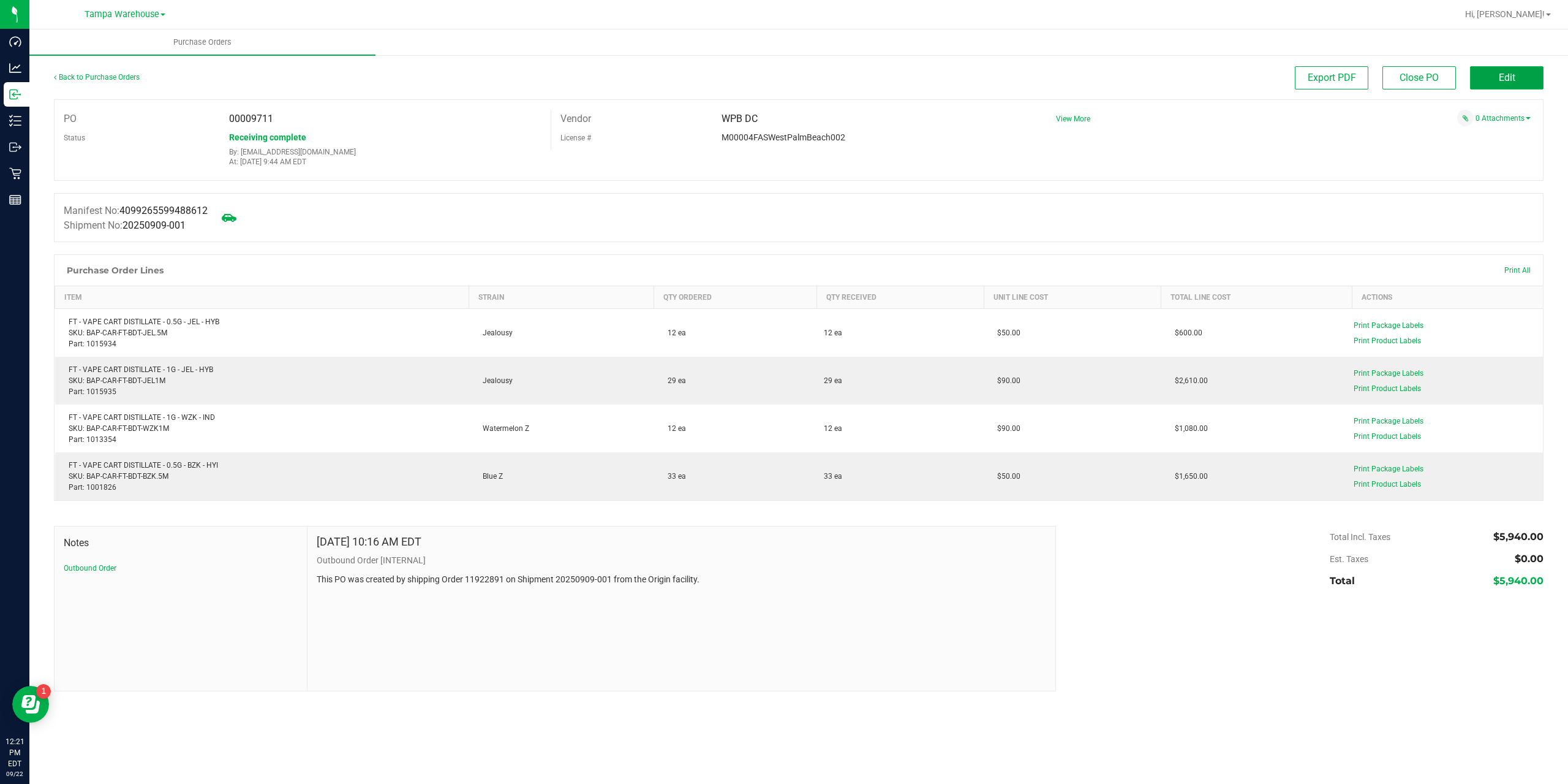
click at [1534, 71] on button "Edit" at bounding box center [1506, 78] width 73 height 24
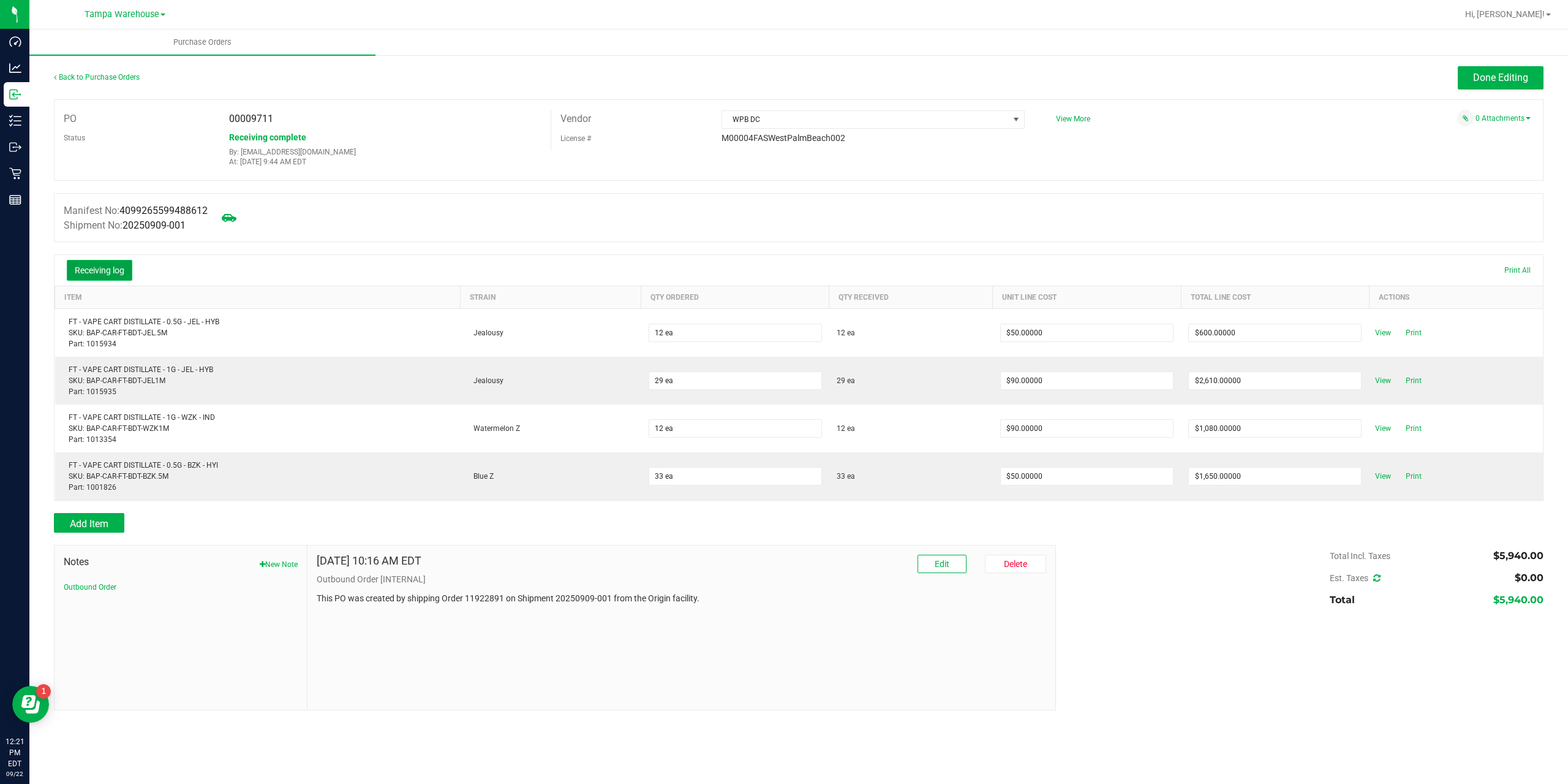
click at [103, 267] on button "Receiving log" at bounding box center [100, 270] width 66 height 21
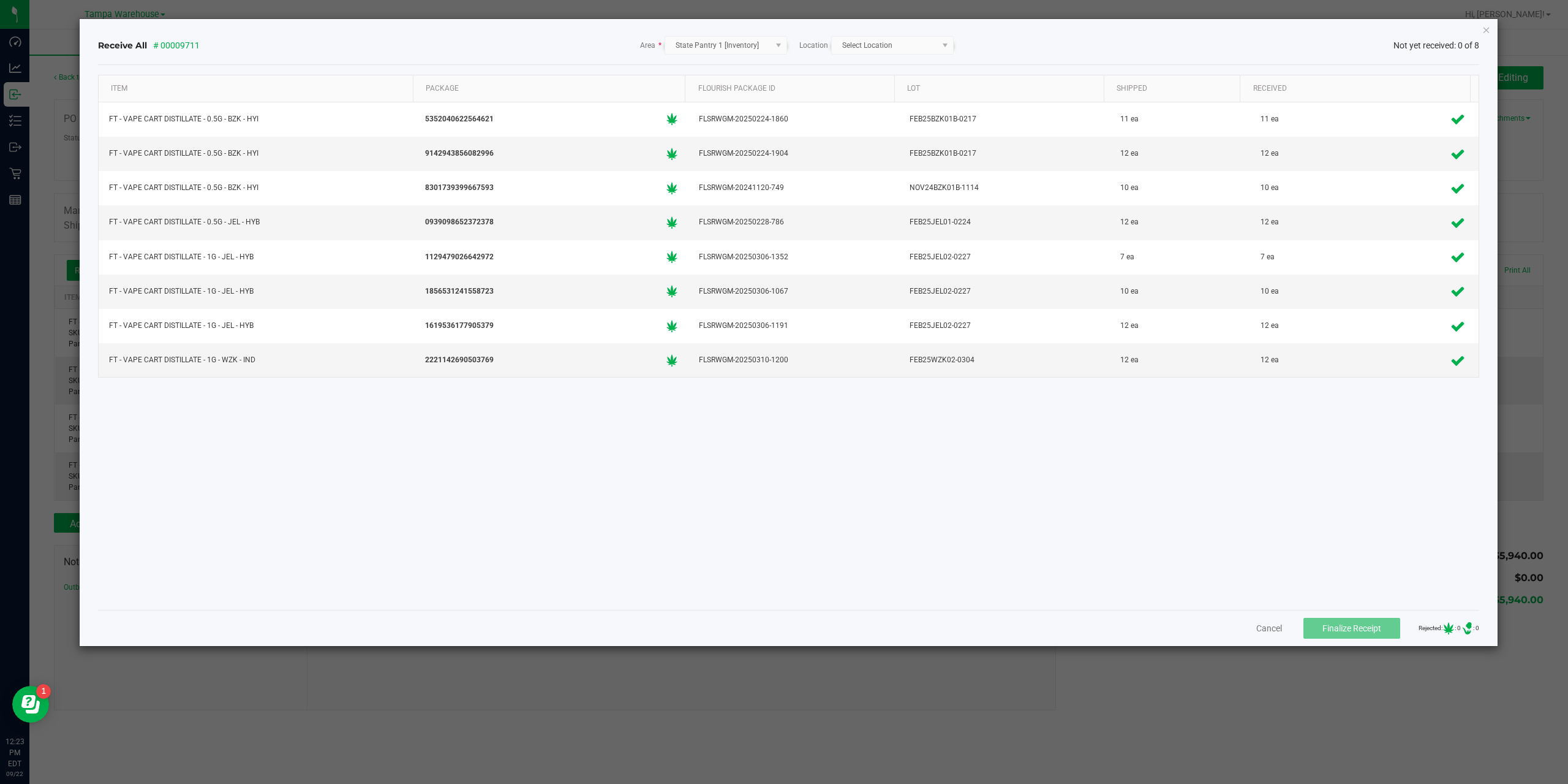
click at [1486, 30] on icon "Close" at bounding box center [1486, 29] width 8 height 15
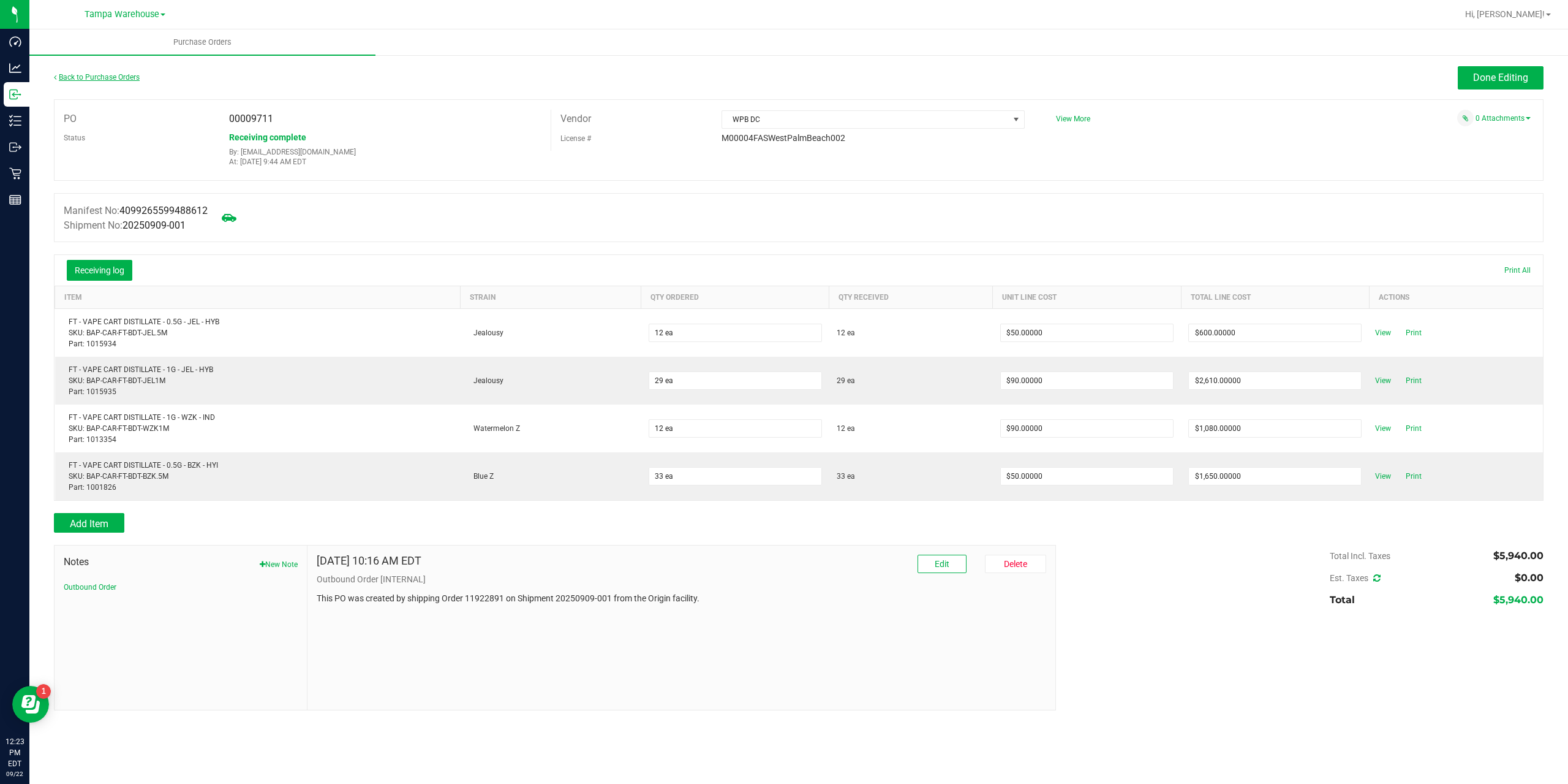
click at [112, 80] on link "Back to Purchase Orders" at bounding box center [97, 77] width 86 height 8
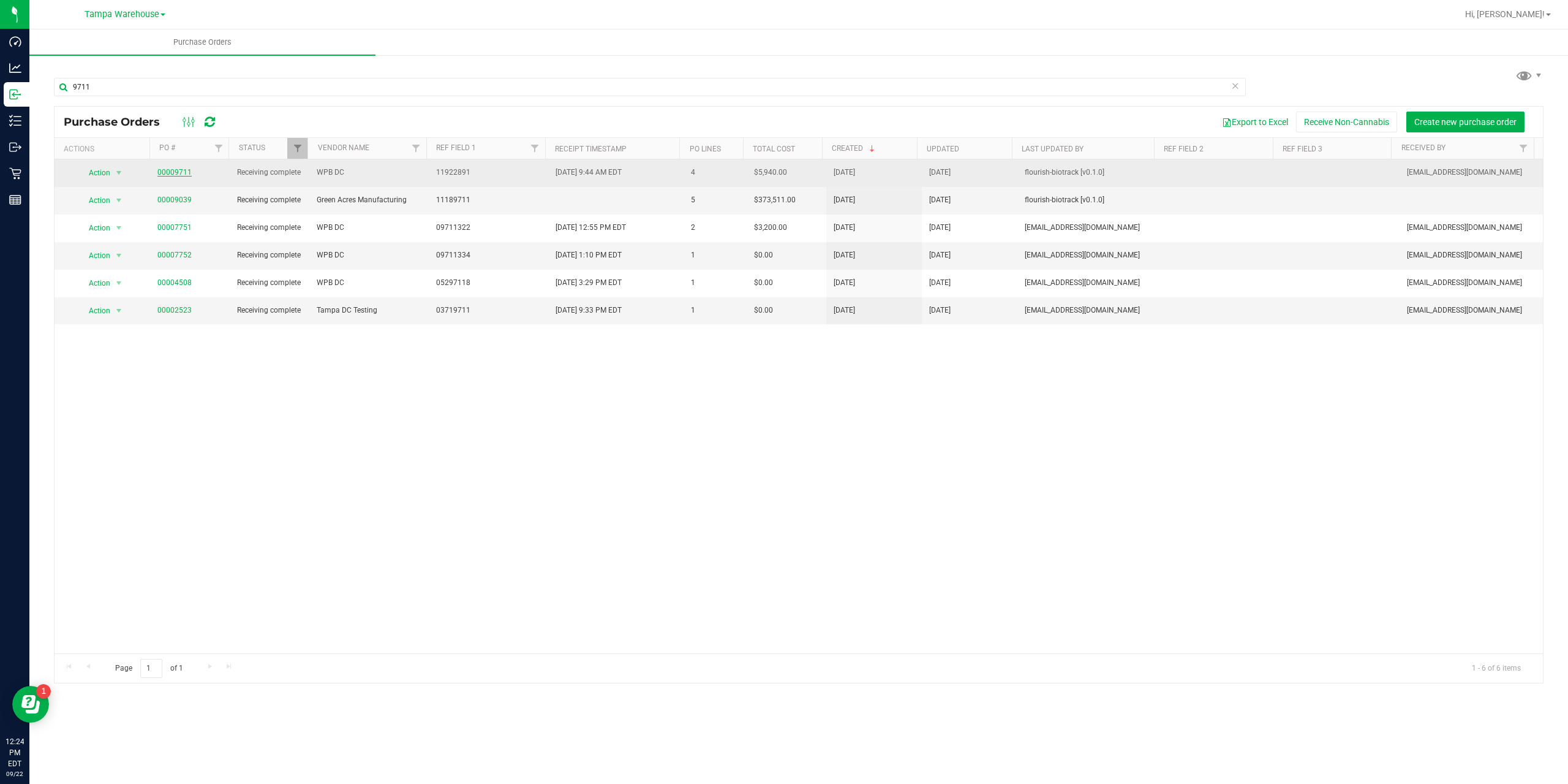
click at [174, 171] on link "00009711" at bounding box center [175, 172] width 35 height 8
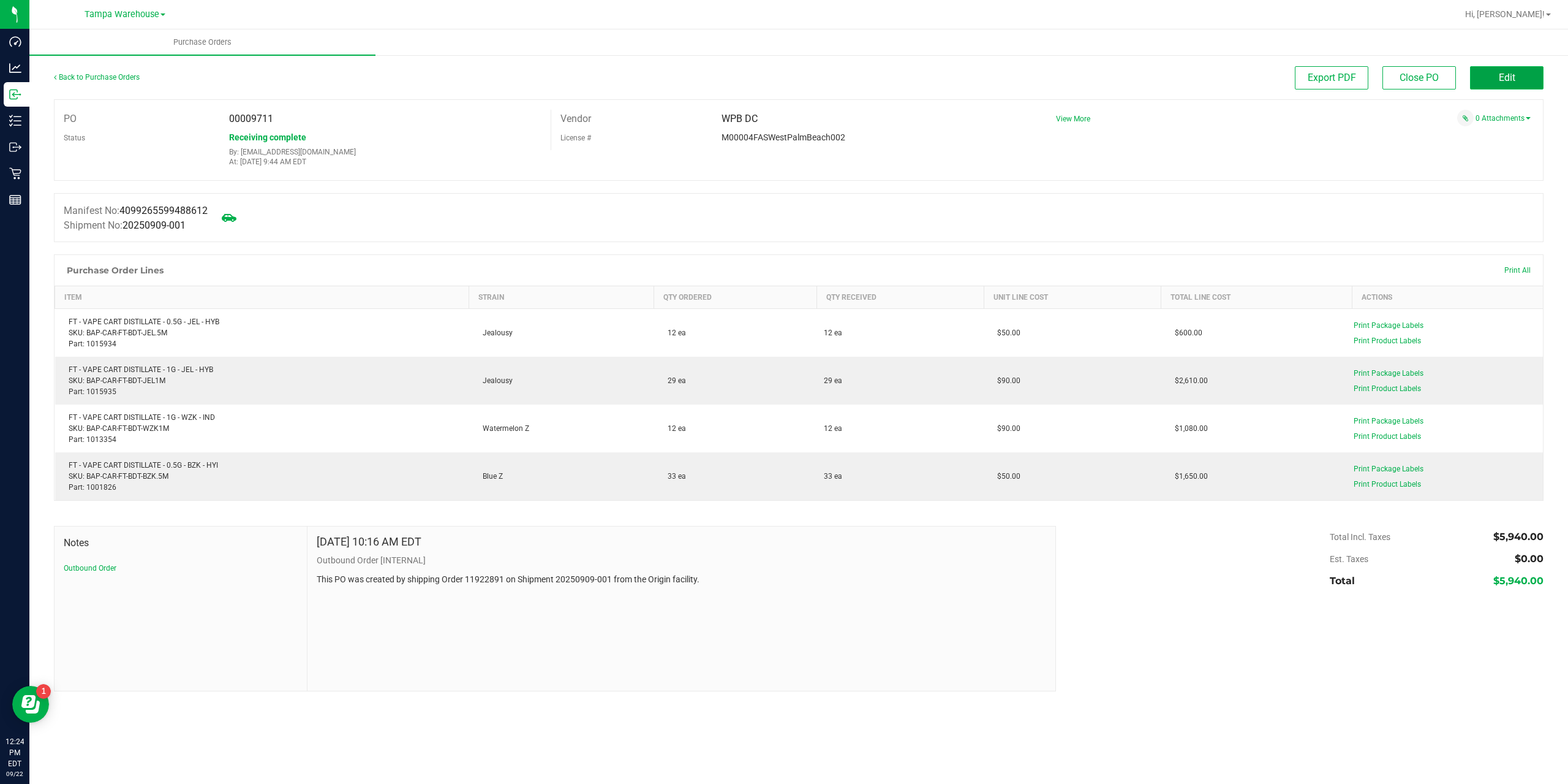
click at [1473, 78] on button "Edit" at bounding box center [1506, 78] width 73 height 24
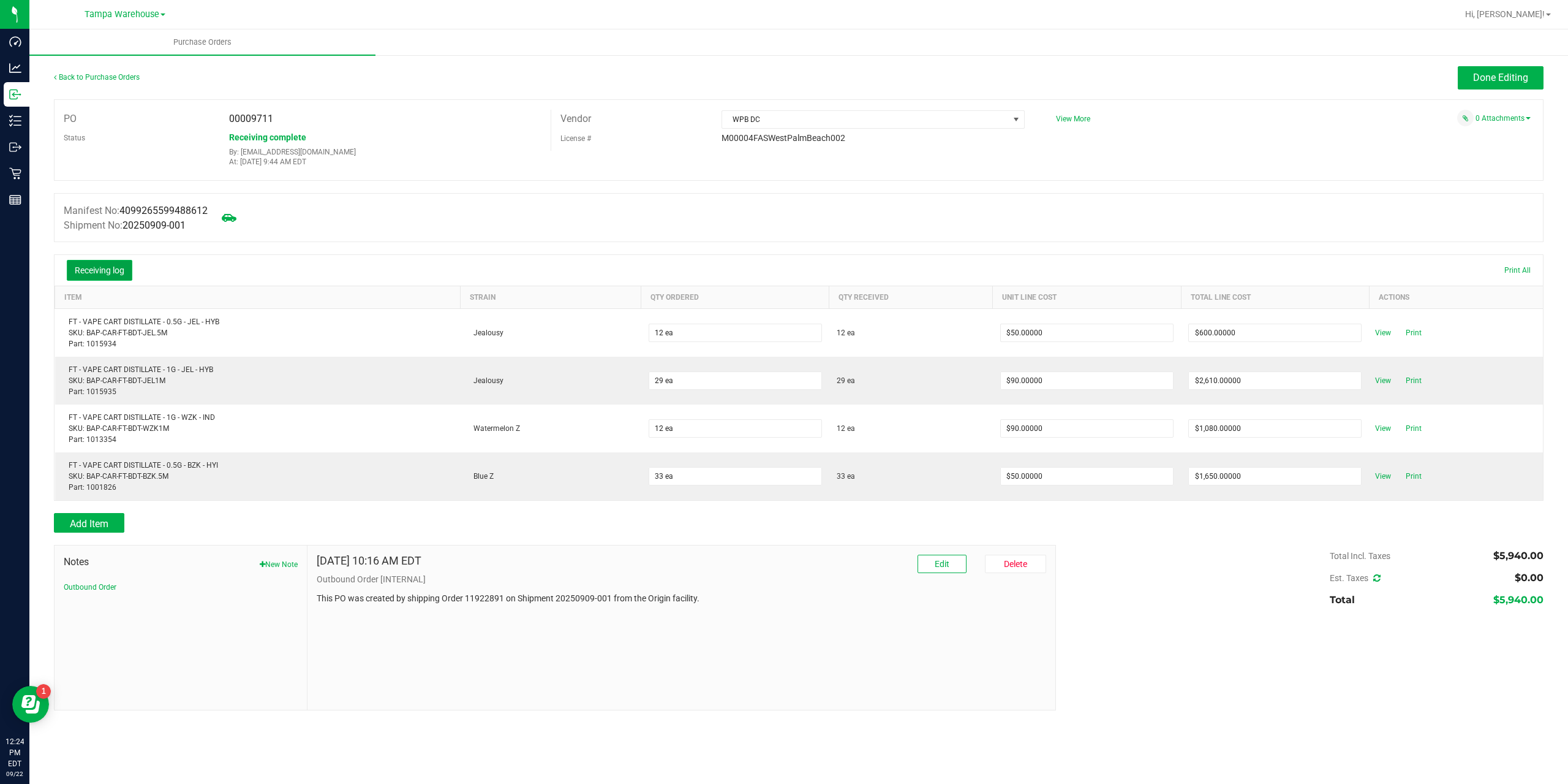
click at [122, 272] on button "Receiving log" at bounding box center [100, 270] width 66 height 21
